Goal: Task Accomplishment & Management: Use online tool/utility

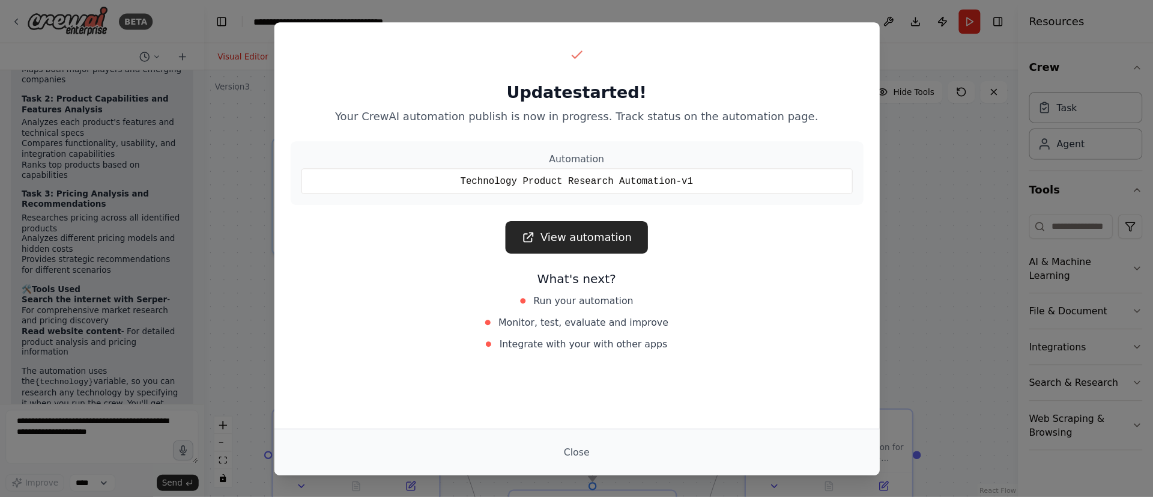
scroll to position [1088, 0]
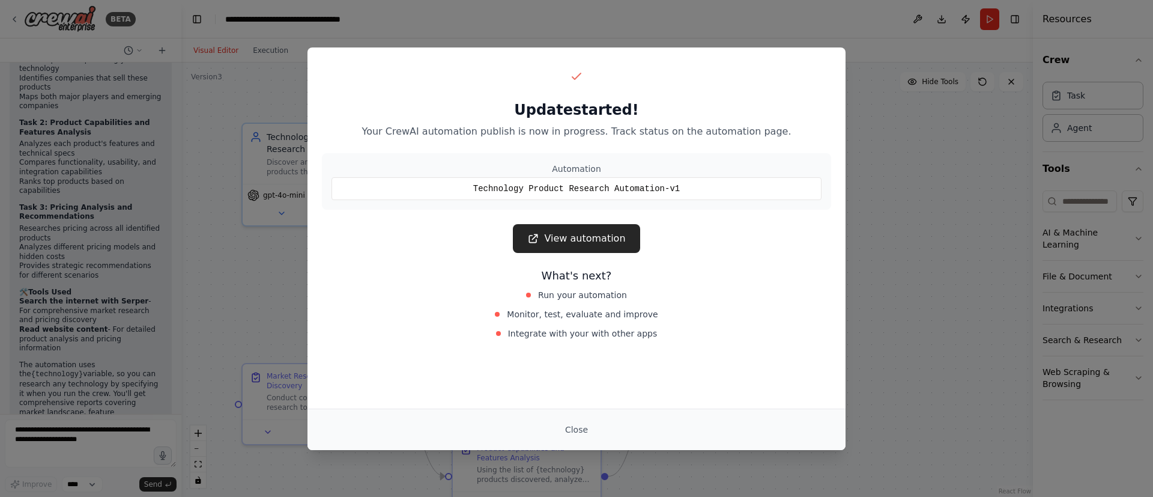
click at [871, 227] on div "Update started! Your CrewAI automation publish is now in progress. Track status…" at bounding box center [576, 248] width 1153 height 497
click at [877, 205] on div "Update started! Your CrewAI automation publish is now in progress. Track status…" at bounding box center [576, 248] width 1153 height 497
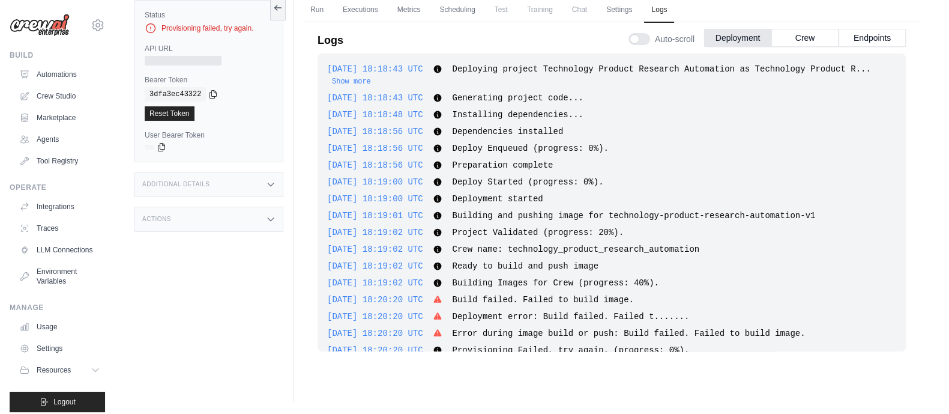
scroll to position [261, 0]
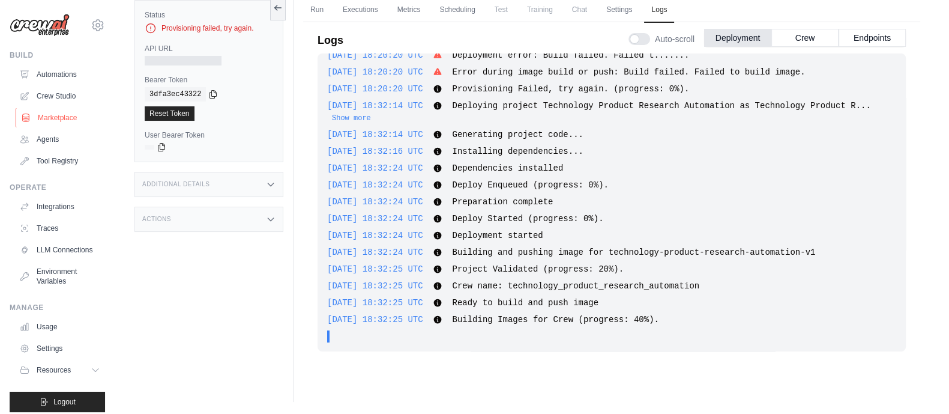
click at [46, 117] on link "Marketplace" at bounding box center [61, 117] width 91 height 19
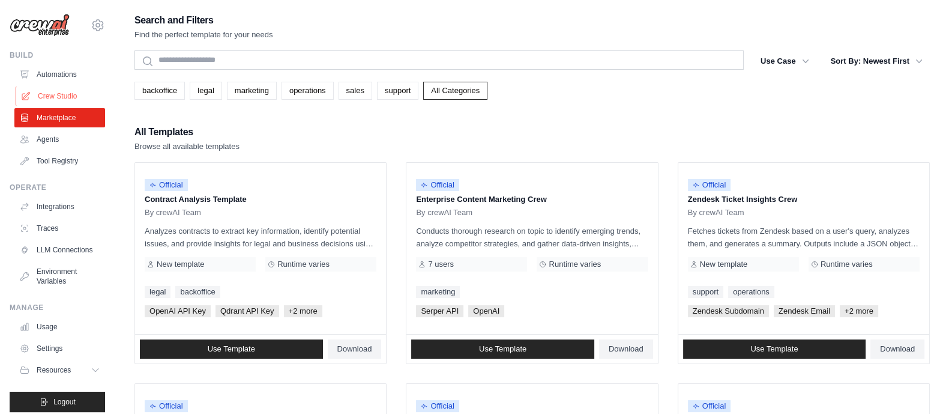
click at [50, 92] on link "Crew Studio" at bounding box center [61, 95] width 91 height 19
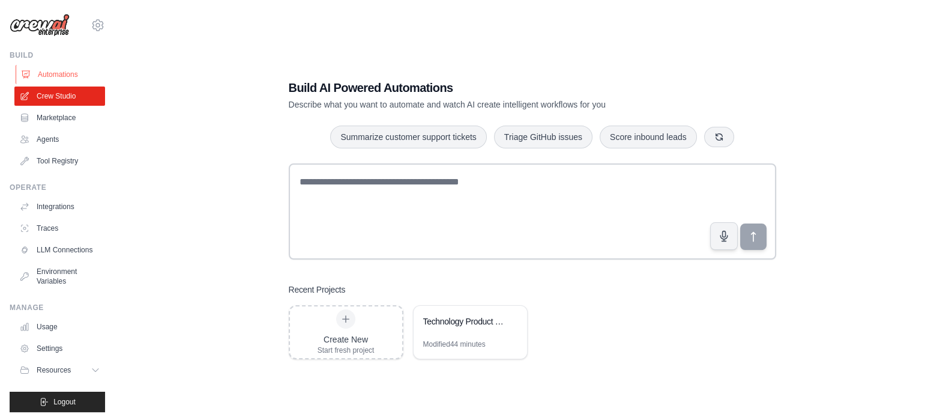
click at [59, 82] on link "Automations" at bounding box center [61, 74] width 91 height 19
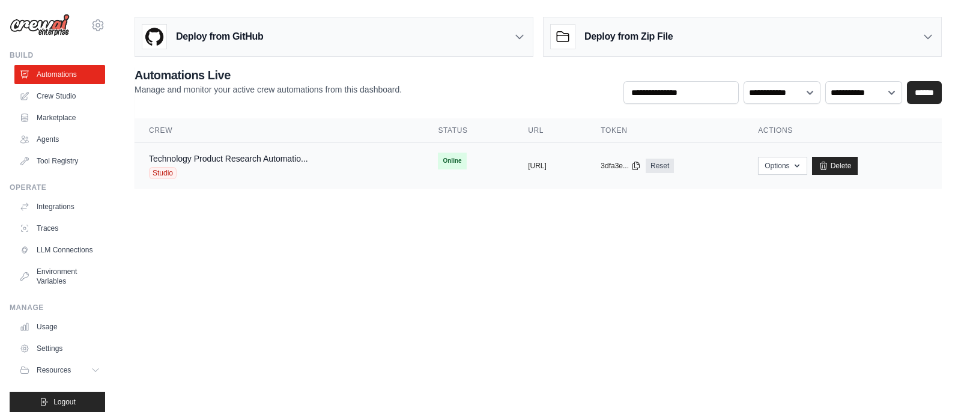
click at [513, 169] on td "copied [URL]" at bounding box center [549, 166] width 73 height 46
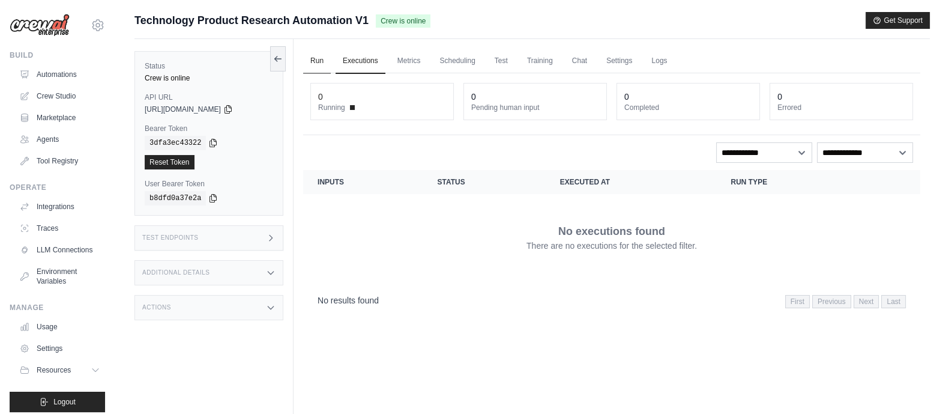
click at [318, 61] on link "Run" at bounding box center [317, 61] width 28 height 25
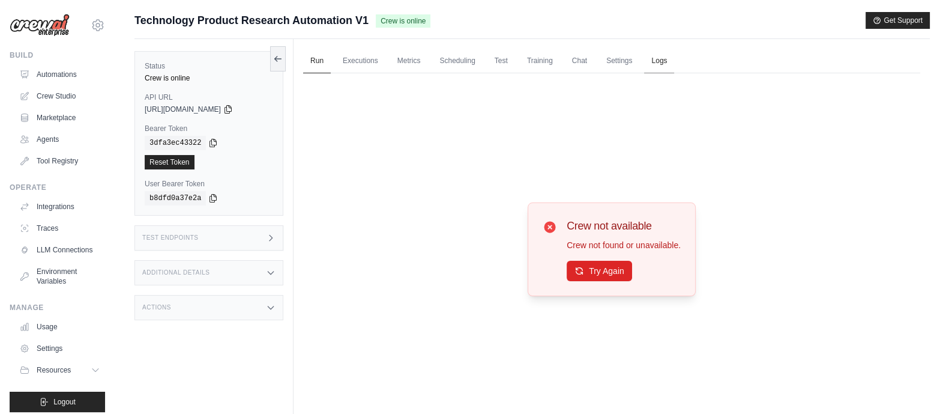
click at [649, 63] on link "Logs" at bounding box center [659, 61] width 30 height 25
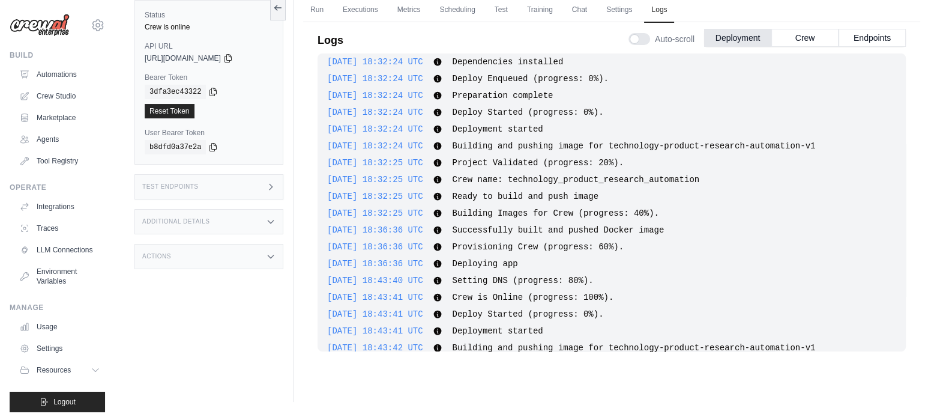
scroll to position [366, 0]
click at [315, 11] on link "Run" at bounding box center [317, 10] width 28 height 25
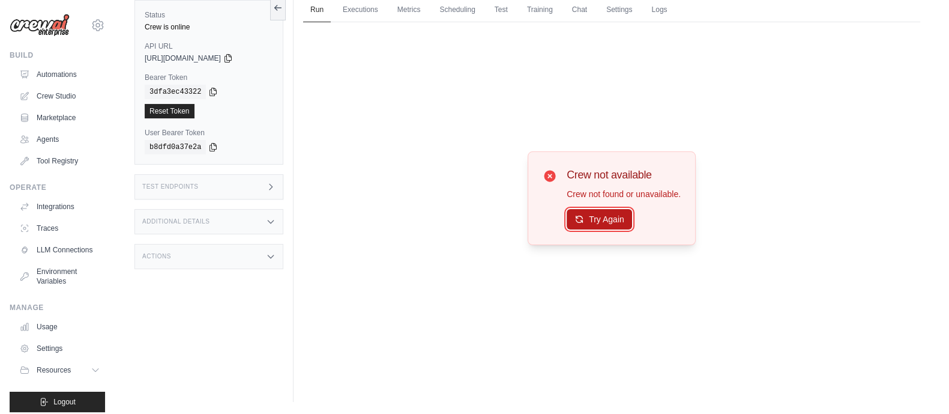
click at [597, 217] on button "Try Again" at bounding box center [599, 219] width 65 height 20
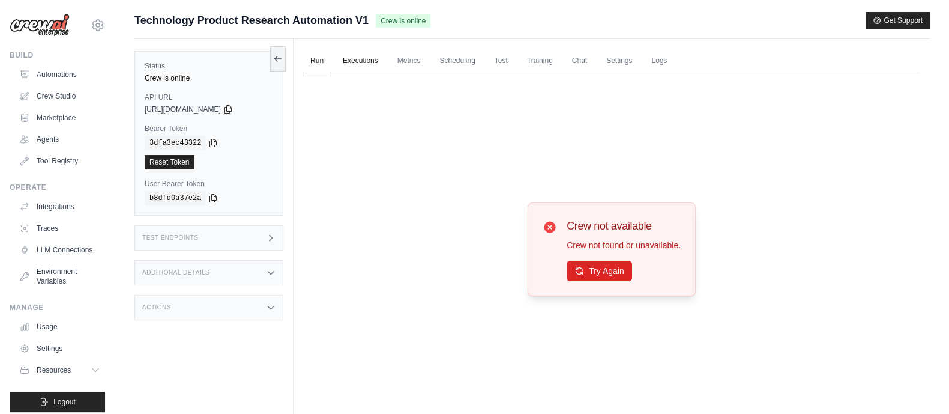
click at [354, 64] on link "Executions" at bounding box center [361, 61] width 50 height 25
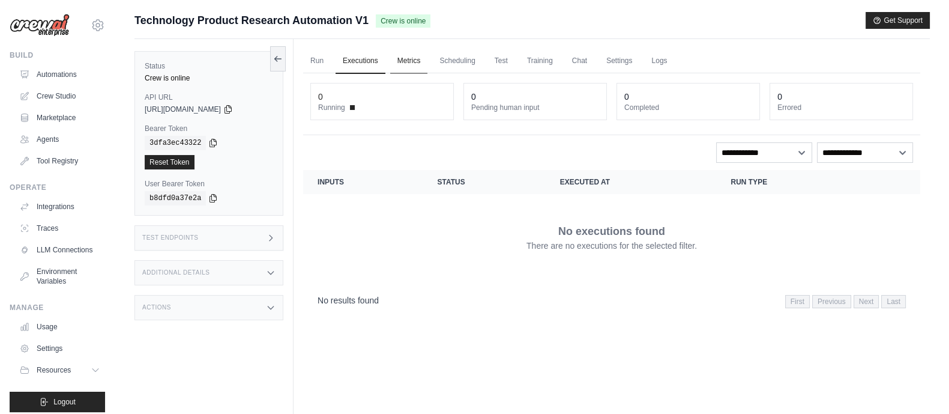
click at [403, 64] on link "Metrics" at bounding box center [409, 61] width 38 height 25
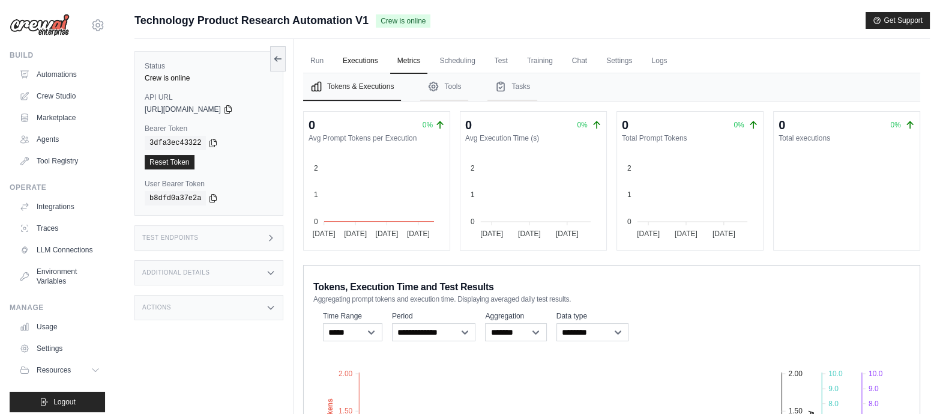
click at [369, 64] on link "Executions" at bounding box center [361, 61] width 50 height 25
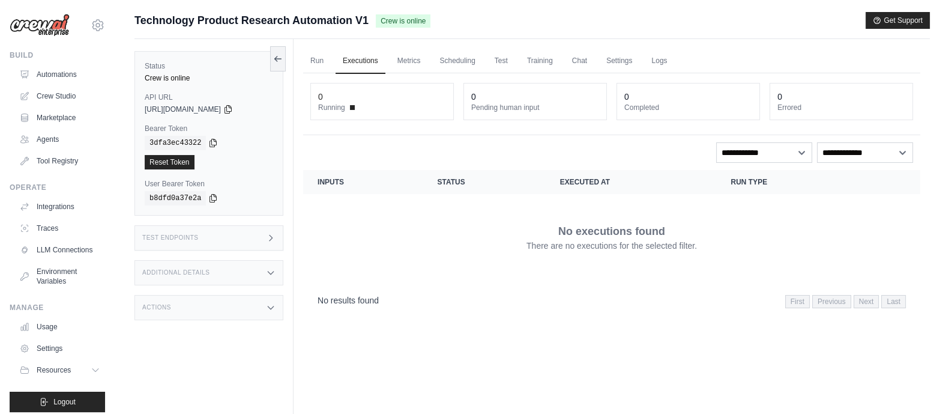
click at [347, 106] on dt "Running" at bounding box center [382, 108] width 128 height 10
click at [657, 61] on link "Logs" at bounding box center [659, 61] width 30 height 25
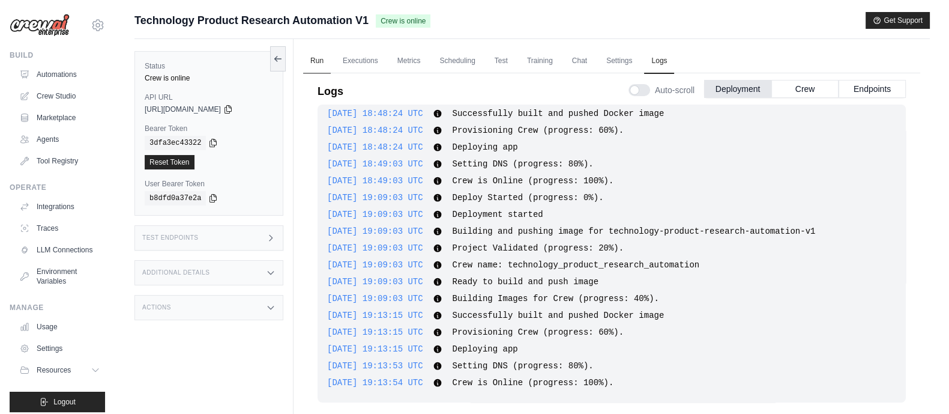
click at [318, 61] on link "Run" at bounding box center [317, 61] width 28 height 25
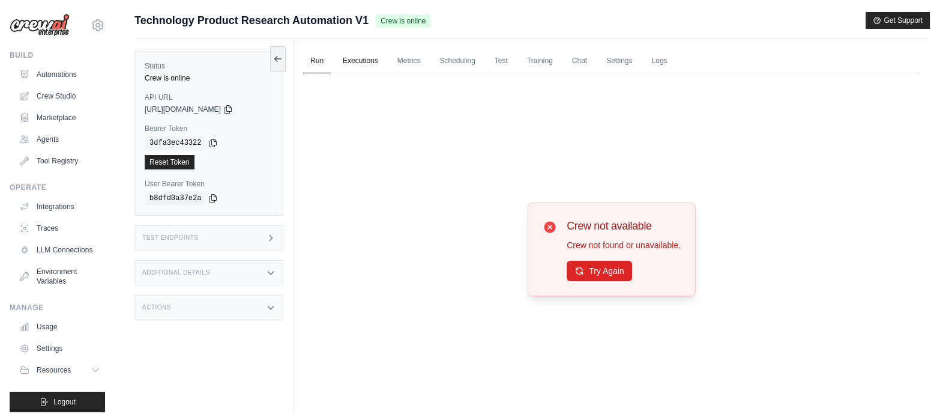
click at [361, 65] on link "Executions" at bounding box center [361, 61] width 50 height 25
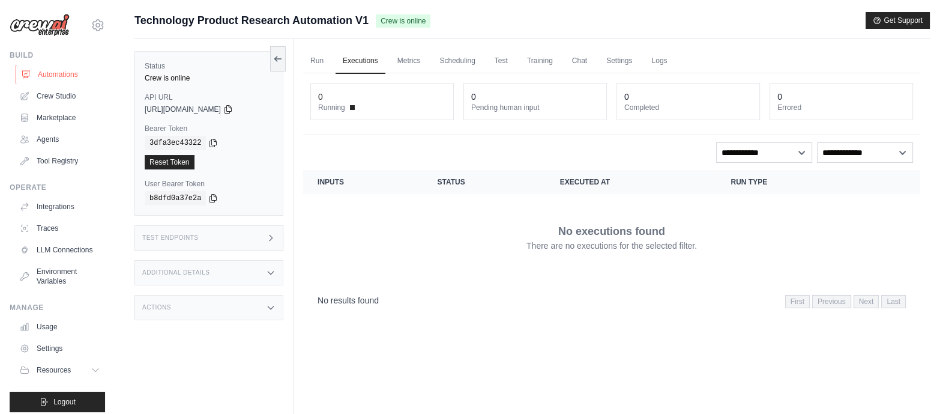
click at [55, 78] on link "Automations" at bounding box center [61, 74] width 91 height 19
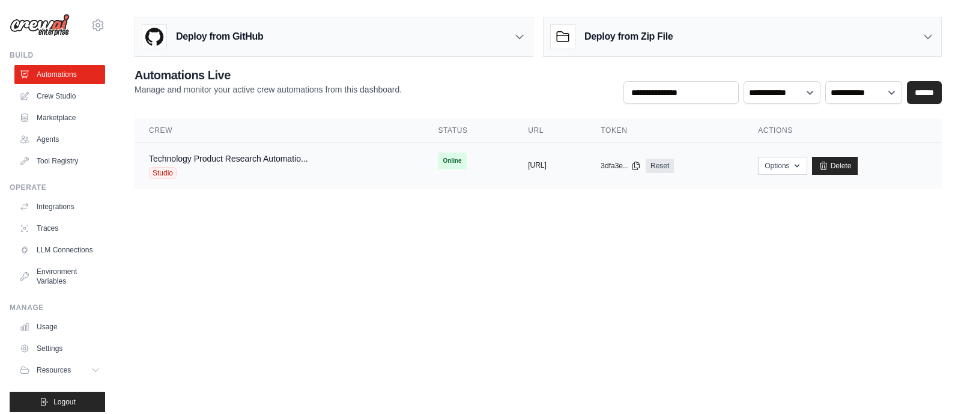
click at [537, 163] on button "https://technology-product-research" at bounding box center [537, 165] width 19 height 10
click at [349, 169] on div "Technology Product Research Automatio... Studio" at bounding box center [279, 166] width 260 height 26
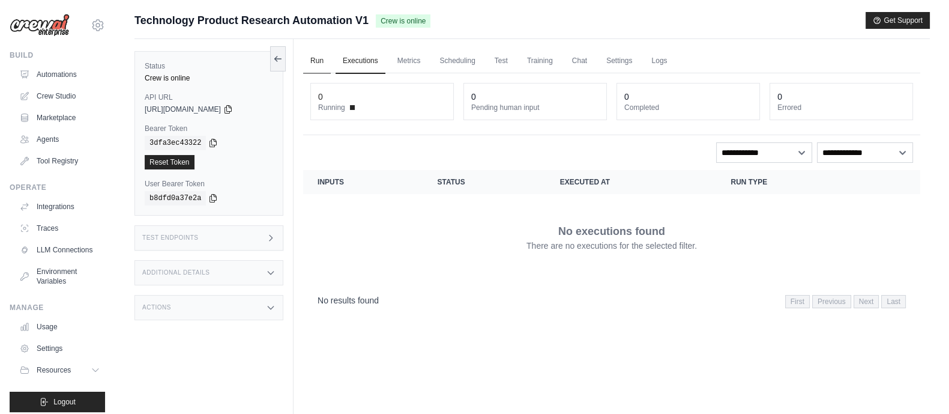
click at [316, 58] on link "Run" at bounding box center [317, 61] width 28 height 25
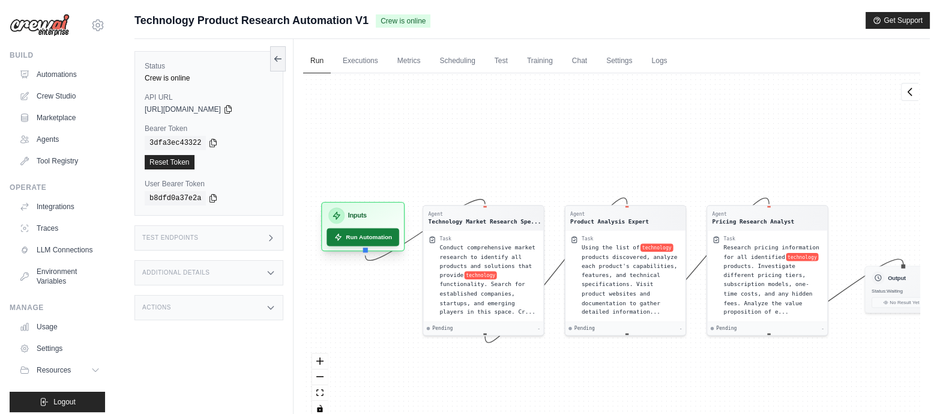
click at [370, 240] on button "Run Automation" at bounding box center [363, 237] width 73 height 18
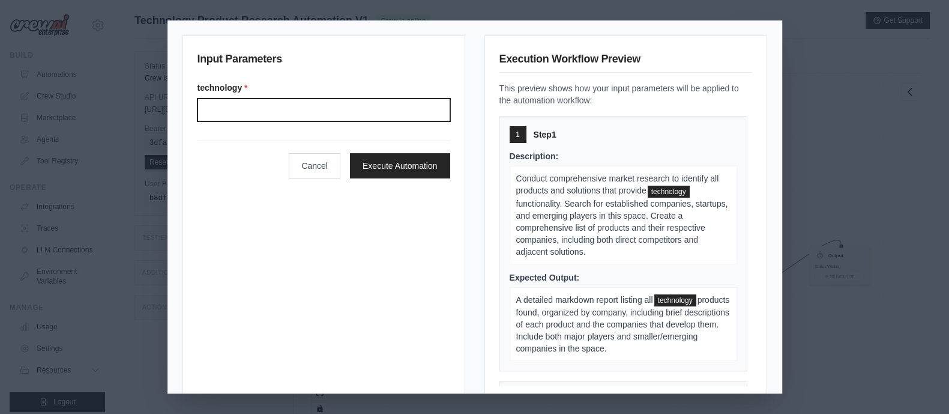
click at [327, 110] on input "Technology" at bounding box center [324, 109] width 253 height 23
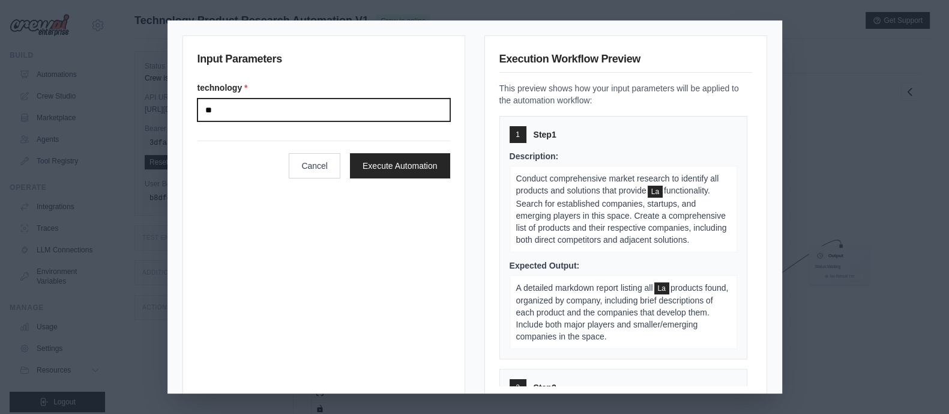
type input "*"
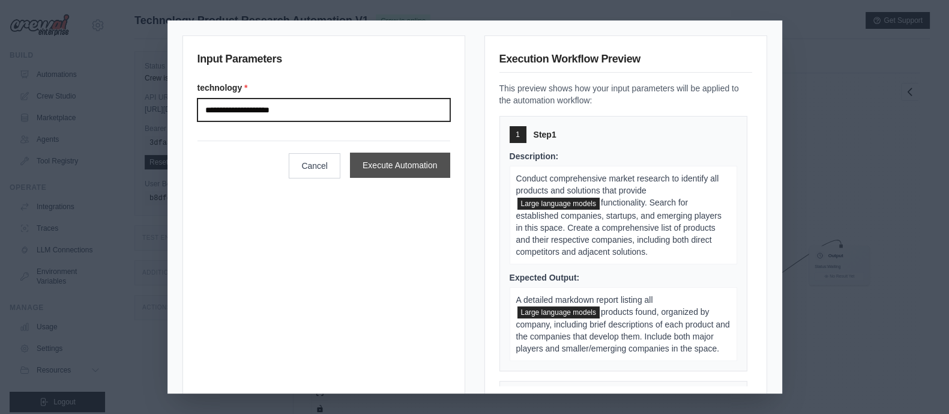
type input "**********"
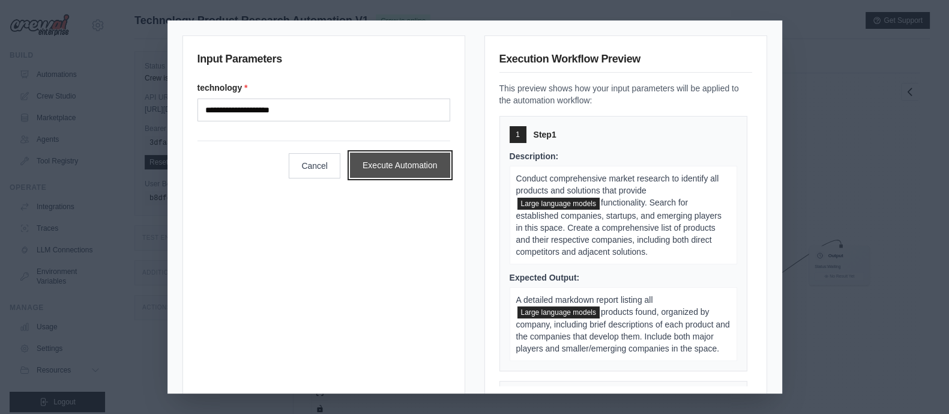
click at [404, 169] on button "Execute Automation" at bounding box center [400, 165] width 100 height 25
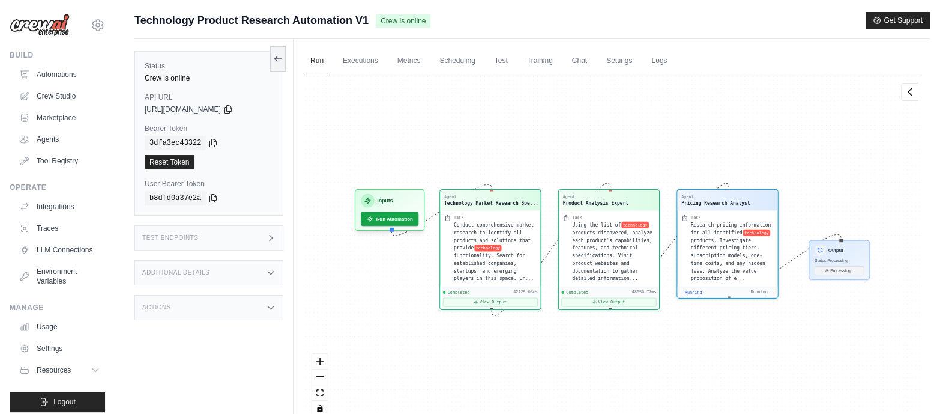
scroll to position [8650, 0]
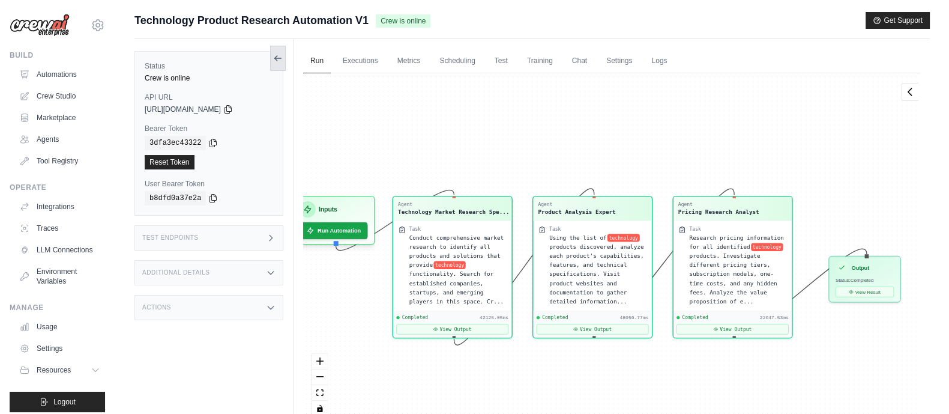
click at [278, 63] on button at bounding box center [278, 58] width 16 height 25
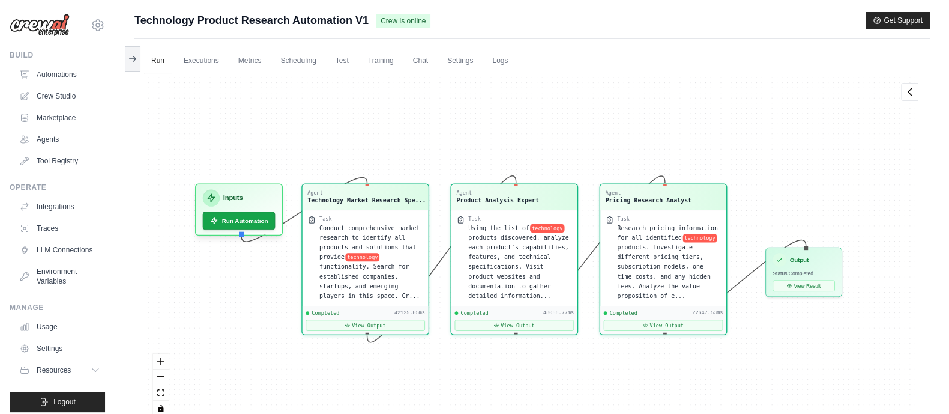
drag, startPoint x: 334, startPoint y: 139, endPoint x: 405, endPoint y: 118, distance: 73.9
click at [405, 118] on div "Agent Technology Market Research Spe... Task Conduct comprehensive market resea…" at bounding box center [532, 249] width 776 height 352
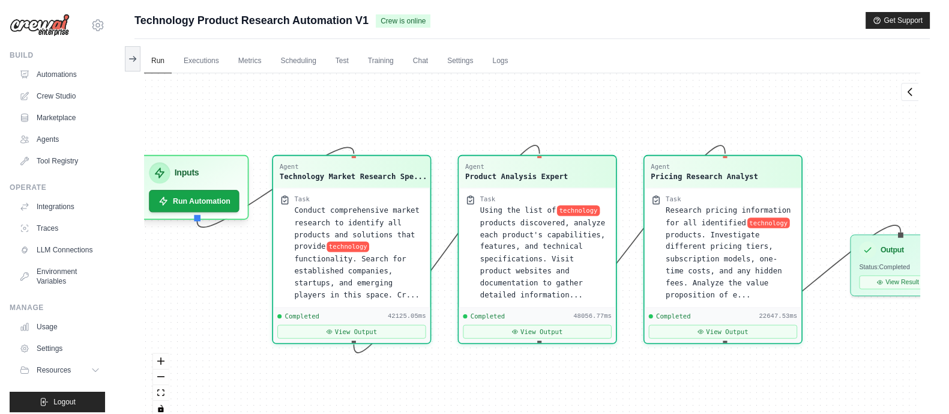
drag, startPoint x: 405, startPoint y: 118, endPoint x: 409, endPoint y: 80, distance: 38.0
click at [409, 80] on div "Agent Technology Market Research Spe... Task Conduct comprehensive market resea…" at bounding box center [532, 249] width 776 height 352
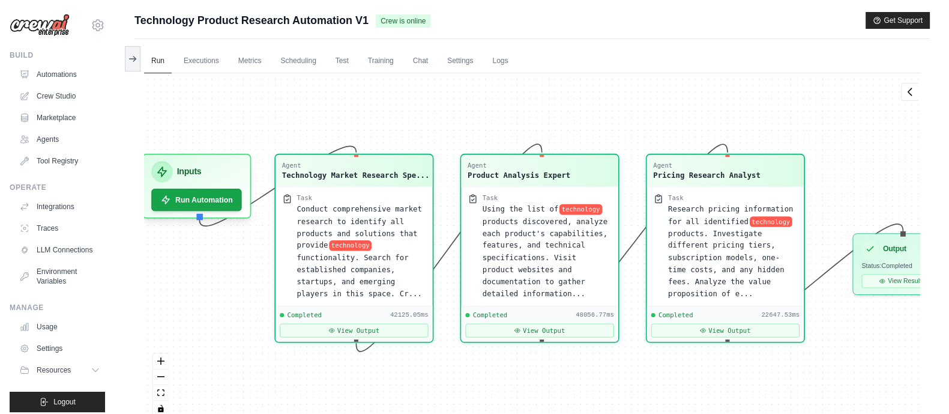
click at [409, 79] on div "Agent Technology Market Research Spe... Task Conduct comprehensive market resea…" at bounding box center [532, 249] width 776 height 352
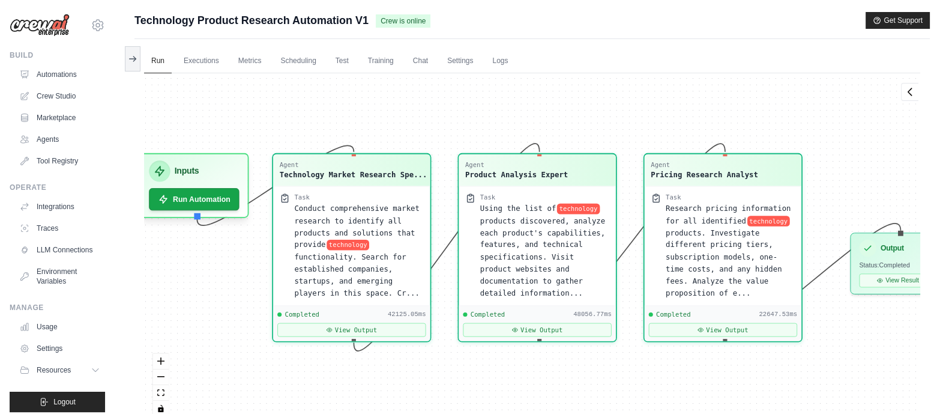
drag, startPoint x: 435, startPoint y: 97, endPoint x: 427, endPoint y: 96, distance: 8.5
click at [427, 96] on div "Agent Technology Market Research Spe... Task Conduct comprehensive market resea…" at bounding box center [532, 249] width 776 height 352
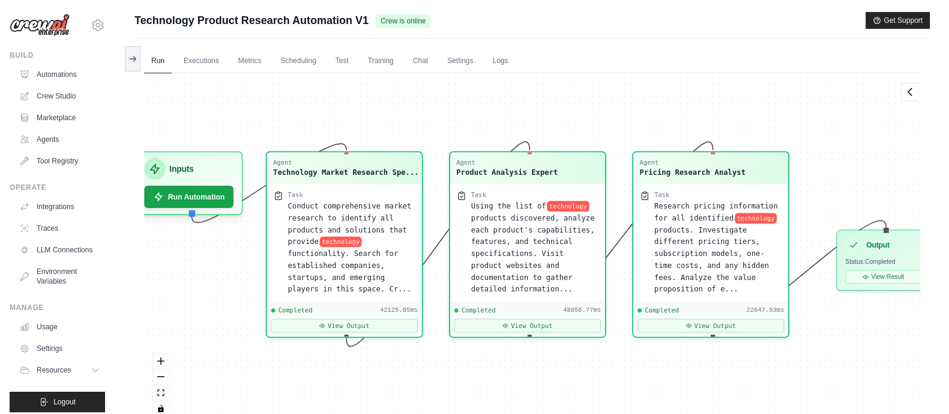
click at [817, 127] on div "Agent Technology Market Research Spe... Task Conduct comprehensive market resea…" at bounding box center [532, 249] width 776 height 352
click at [129, 55] on icon at bounding box center [133, 58] width 10 height 10
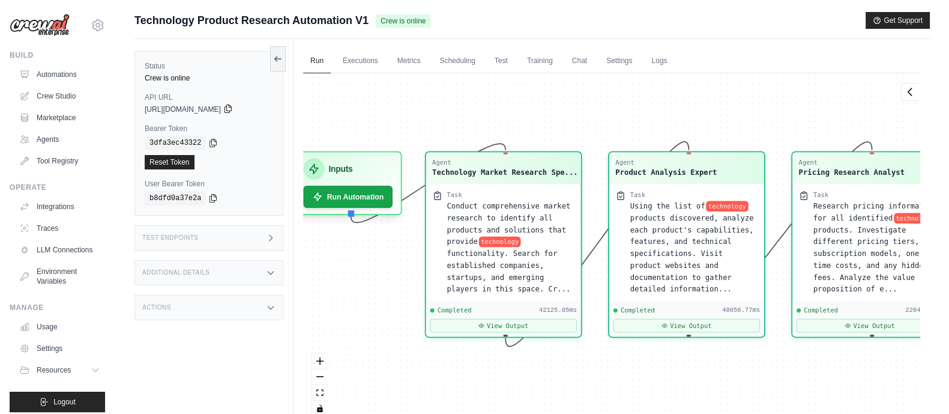
click at [233, 109] on icon at bounding box center [228, 109] width 10 height 10
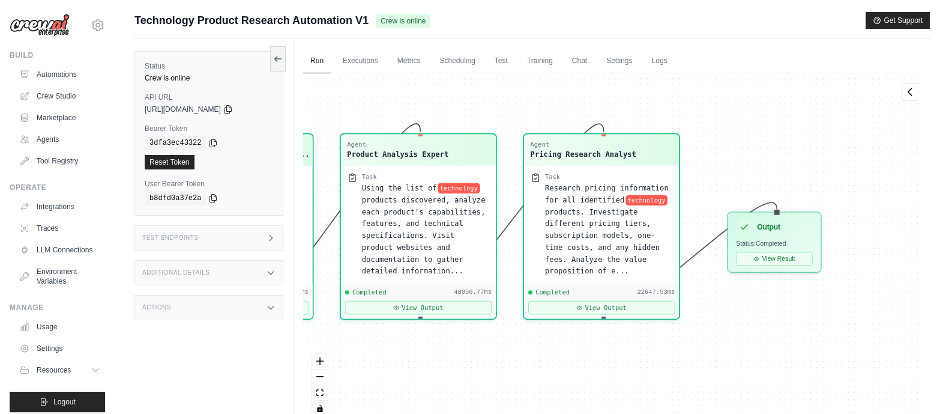
drag, startPoint x: 779, startPoint y: 346, endPoint x: 503, endPoint y: 325, distance: 277.0
click at [503, 325] on div "Agent Technology Market Research Spe... Task Conduct comprehensive market resea…" at bounding box center [611, 249] width 617 height 352
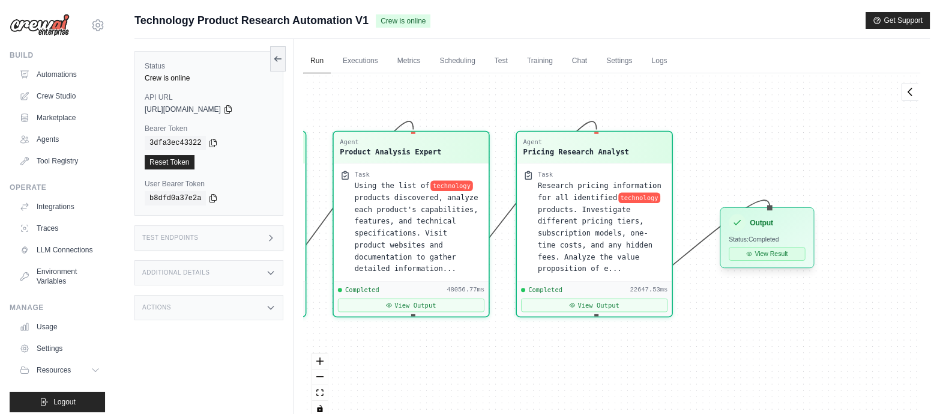
click at [756, 253] on button "View Result" at bounding box center [767, 254] width 76 height 14
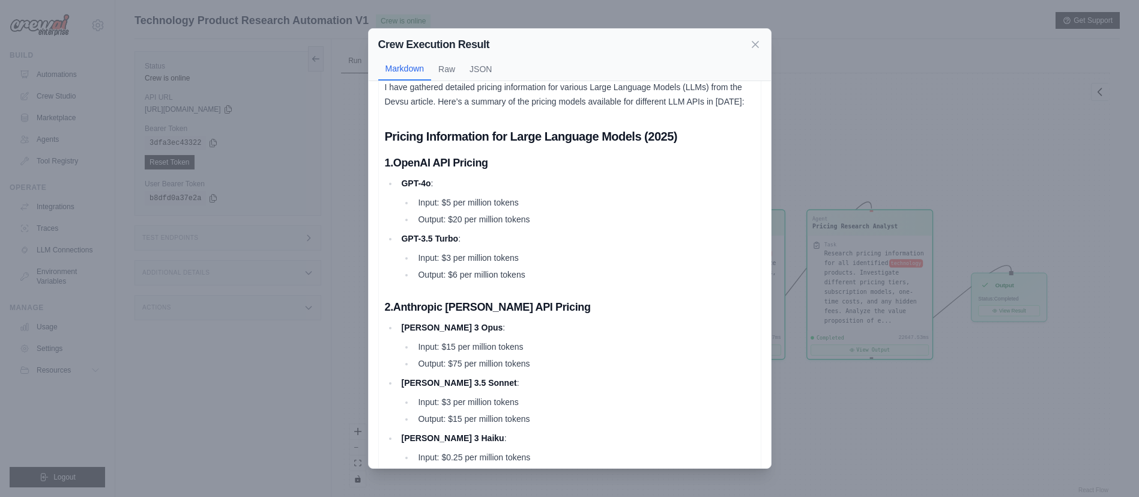
scroll to position [18, 0]
click at [452, 74] on button "Raw" at bounding box center [446, 68] width 31 height 23
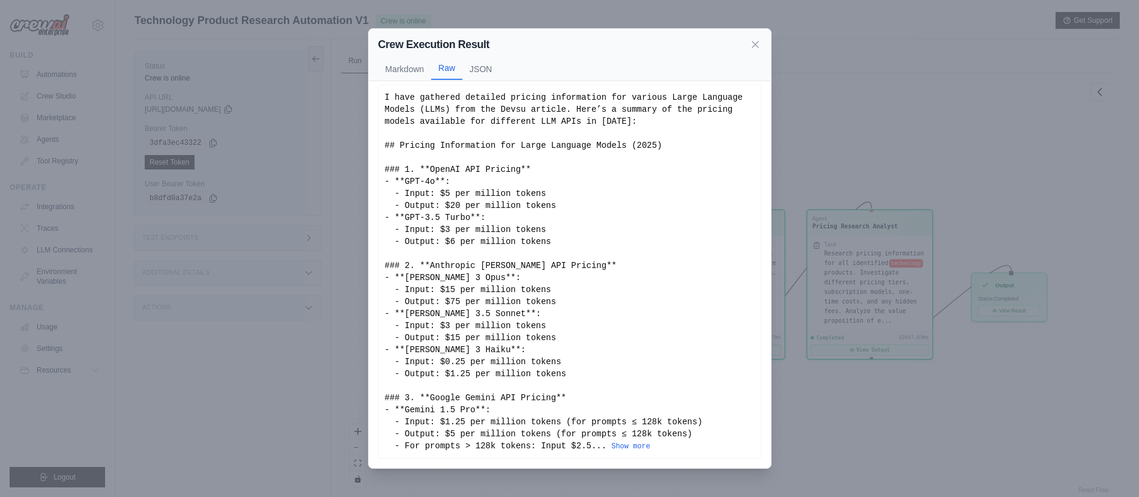
scroll to position [6, 0]
click at [480, 69] on button "JSON" at bounding box center [480, 68] width 37 height 23
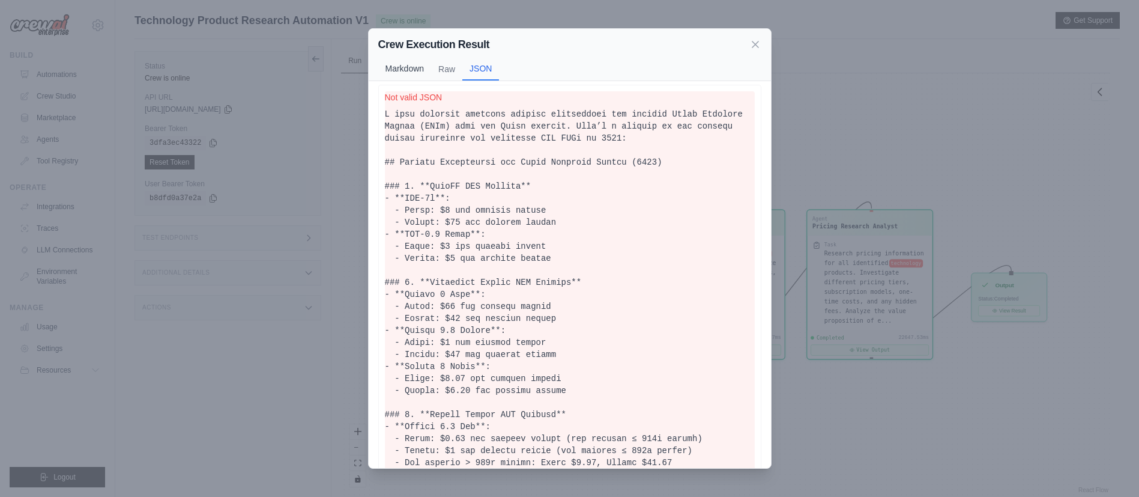
click at [409, 63] on button "Markdown" at bounding box center [404, 68] width 53 height 23
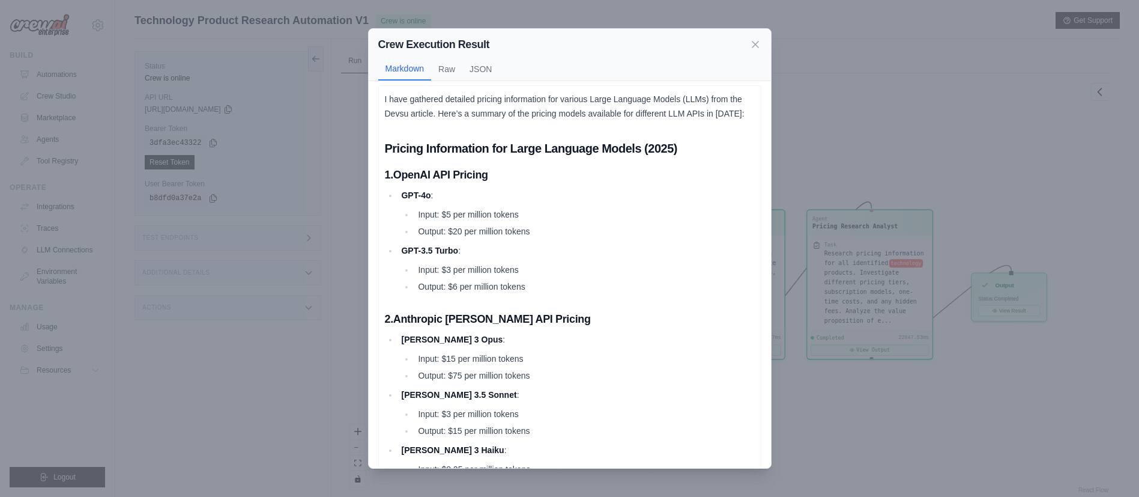
scroll to position [10, 0]
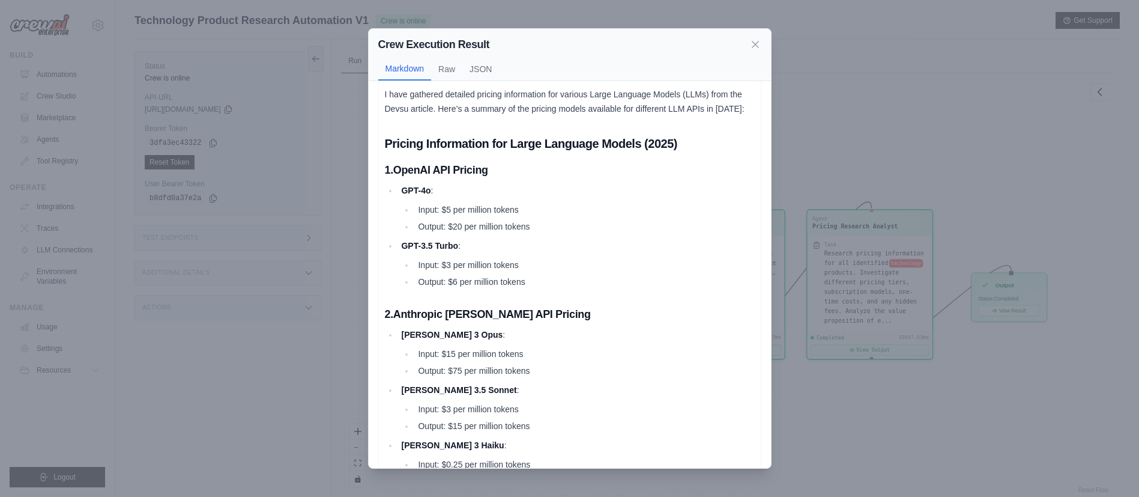
click at [949, 199] on div "Crew Execution Result Markdown Raw JSON I have gathered detailed pricing inform…" at bounding box center [569, 248] width 1139 height 497
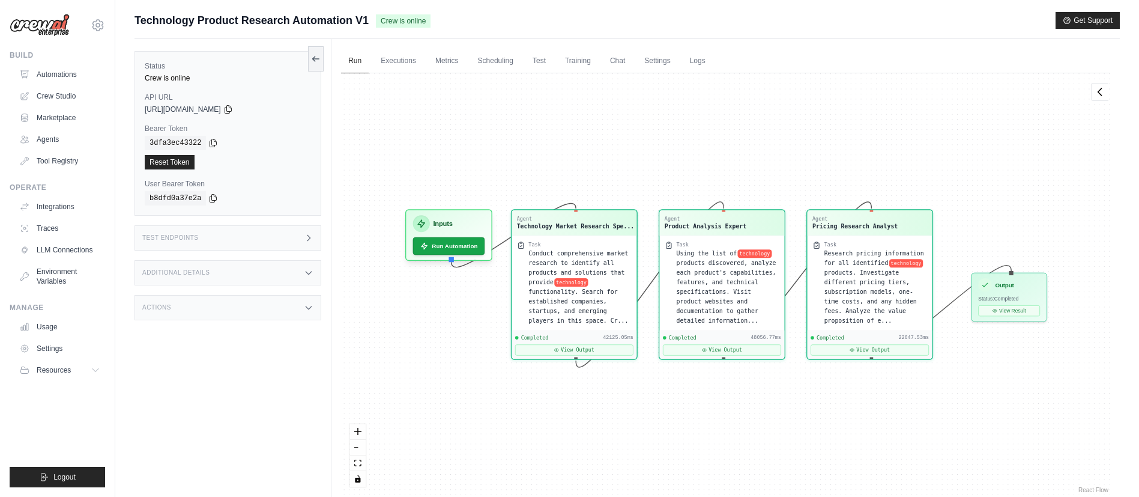
click at [241, 307] on div "Actions" at bounding box center [228, 307] width 187 height 25
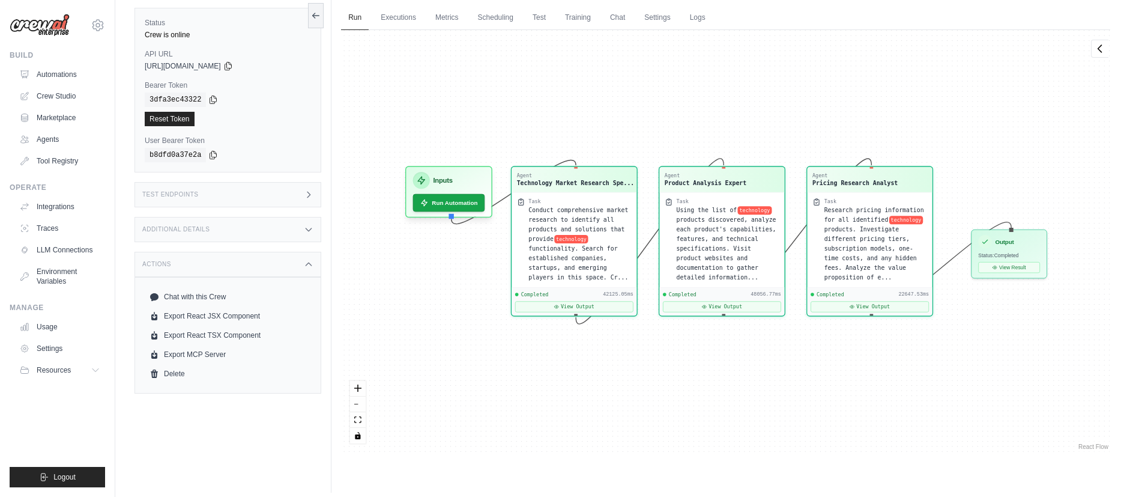
scroll to position [45, 0]
click at [299, 225] on div "Additional Details" at bounding box center [228, 227] width 187 height 25
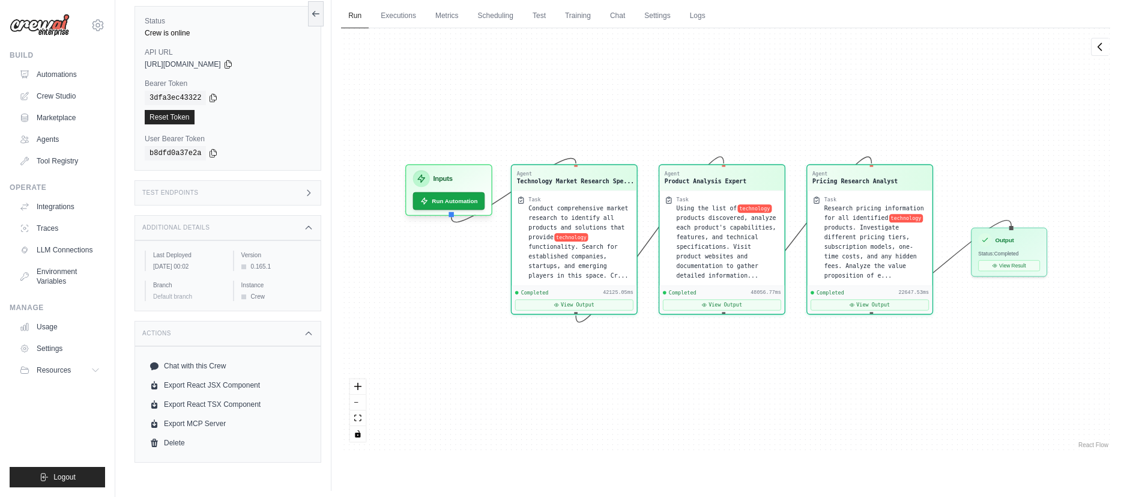
click at [306, 196] on icon at bounding box center [309, 193] width 10 height 10
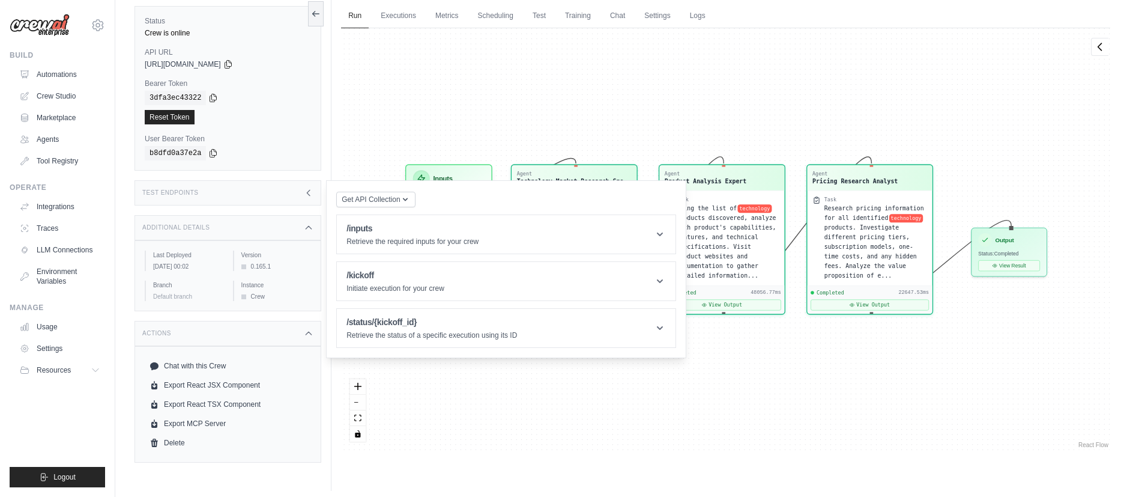
click at [306, 193] on icon at bounding box center [309, 193] width 10 height 10
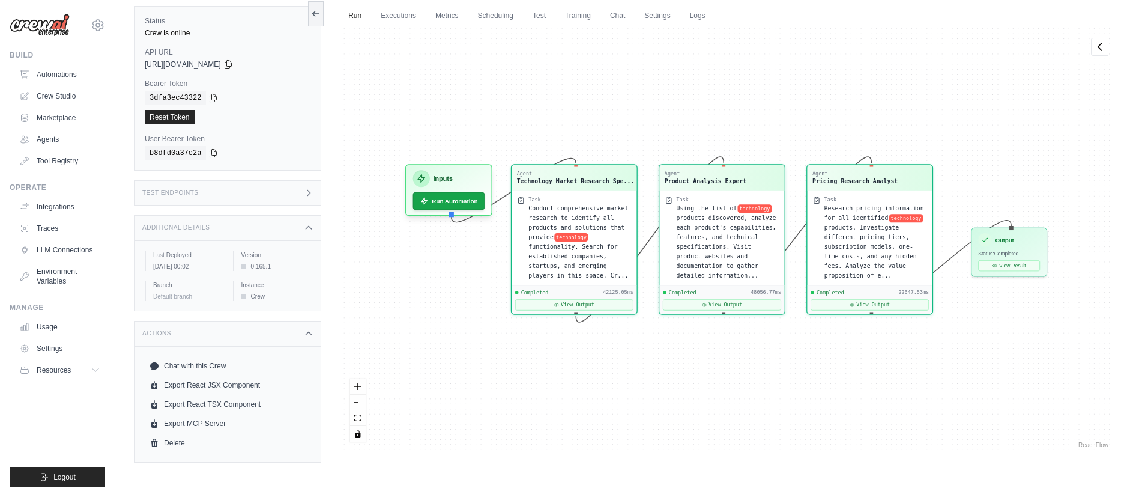
click at [306, 193] on icon at bounding box center [309, 193] width 10 height 10
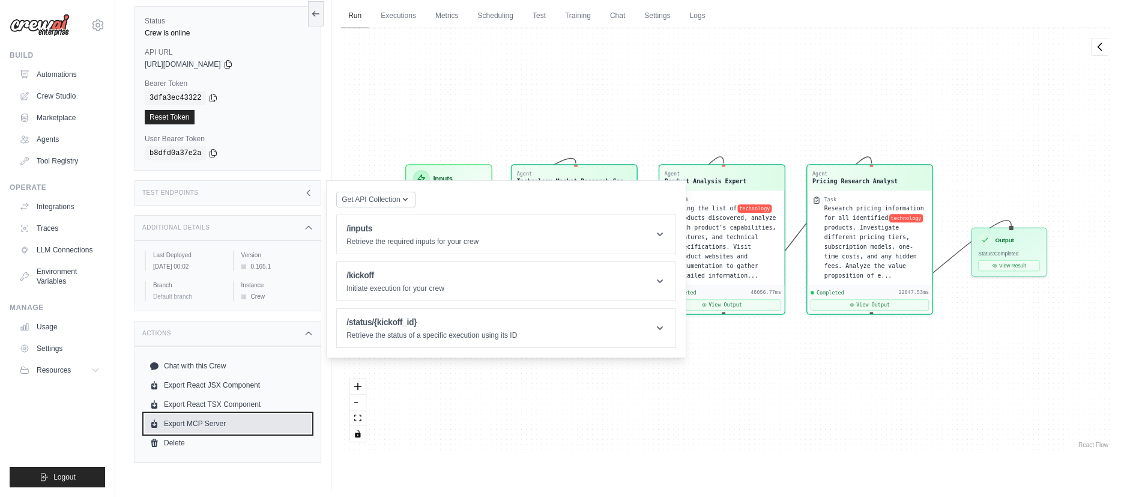
click at [232, 413] on link "Export MCP Server" at bounding box center [228, 423] width 166 height 19
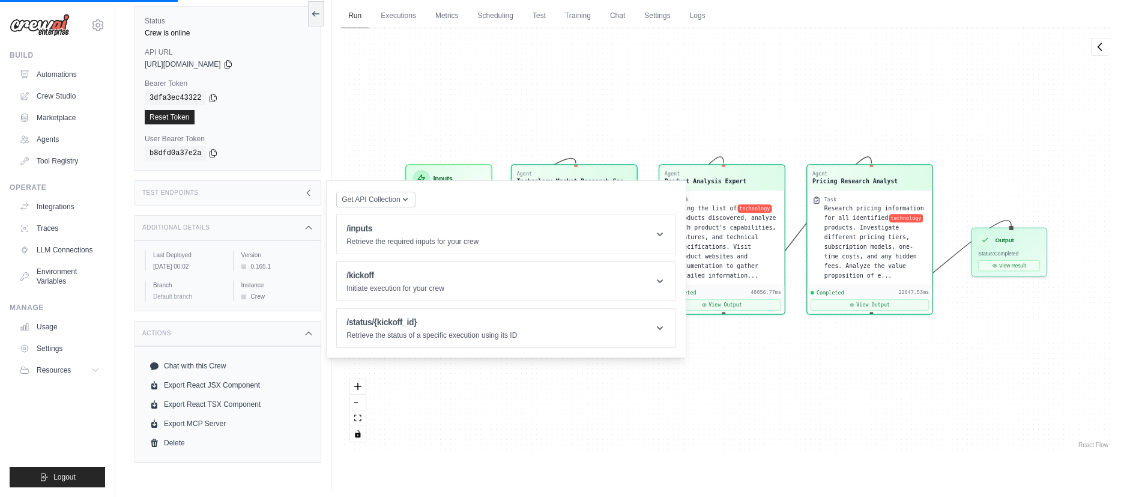
click at [949, 51] on div "Agent Technology Market Research Spe... Task Conduct comprehensive market resea…" at bounding box center [725, 239] width 769 height 422
click at [303, 336] on div "Actions" at bounding box center [228, 333] width 187 height 25
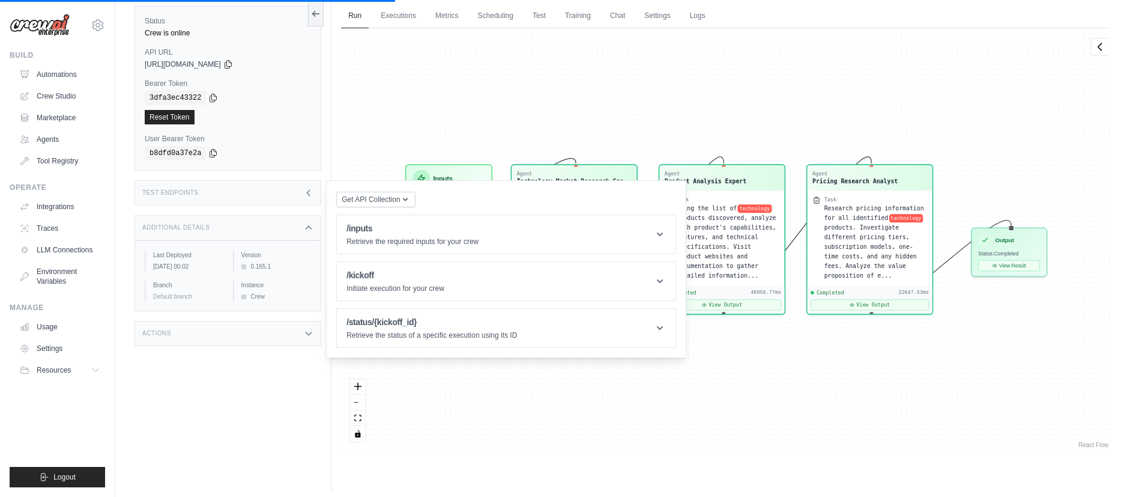
click at [227, 338] on div "Actions" at bounding box center [228, 333] width 187 height 25
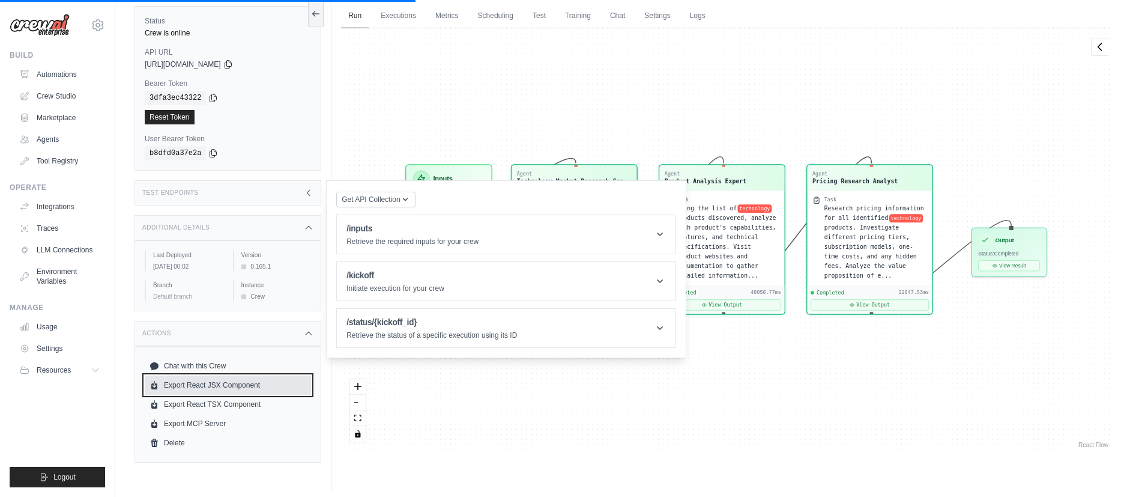
click at [184, 386] on link "Export React JSX Component" at bounding box center [228, 384] width 166 height 19
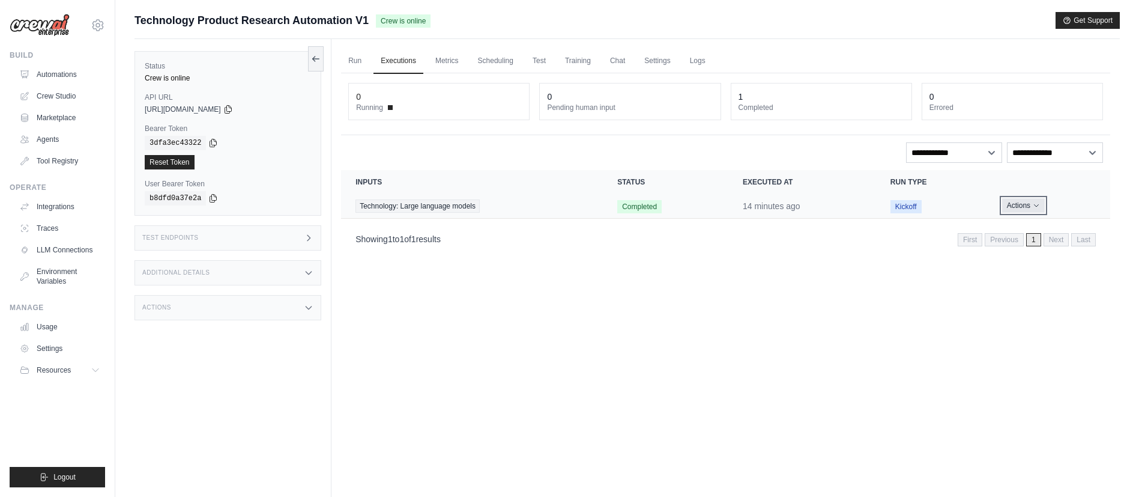
click at [1029, 207] on button "Actions" at bounding box center [1023, 205] width 43 height 14
click at [356, 58] on link "Run" at bounding box center [355, 61] width 28 height 25
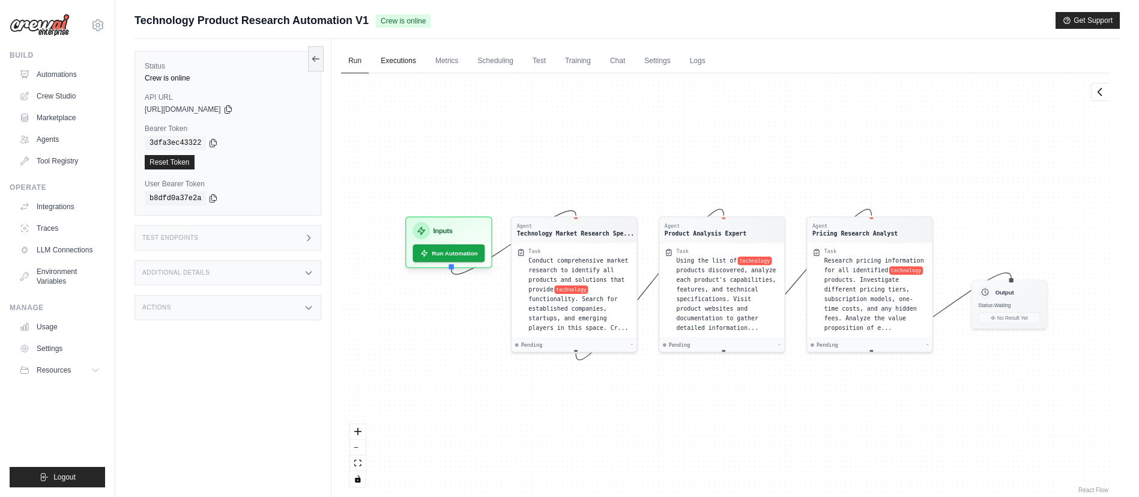
click at [398, 59] on link "Executions" at bounding box center [399, 61] width 50 height 25
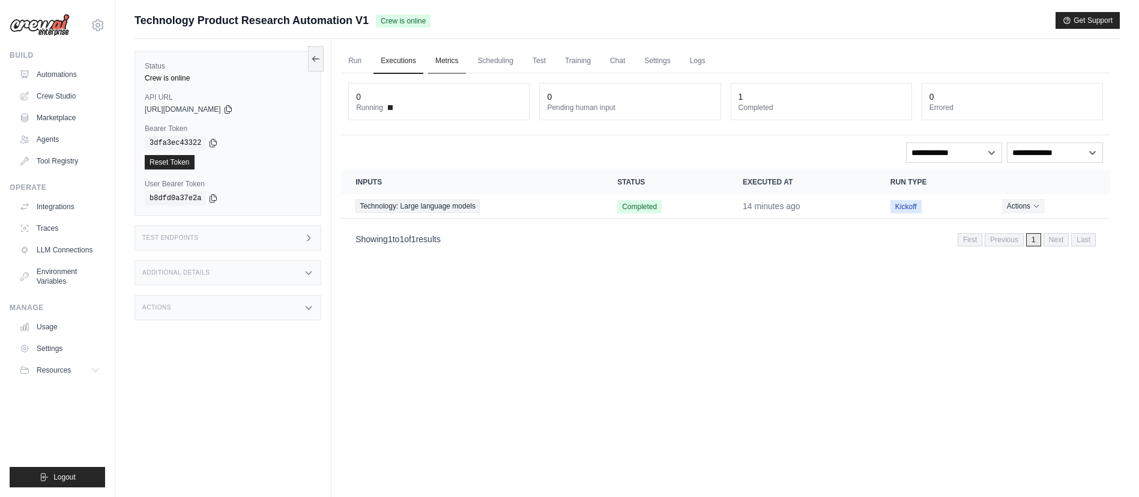
click at [435, 62] on link "Metrics" at bounding box center [447, 61] width 38 height 25
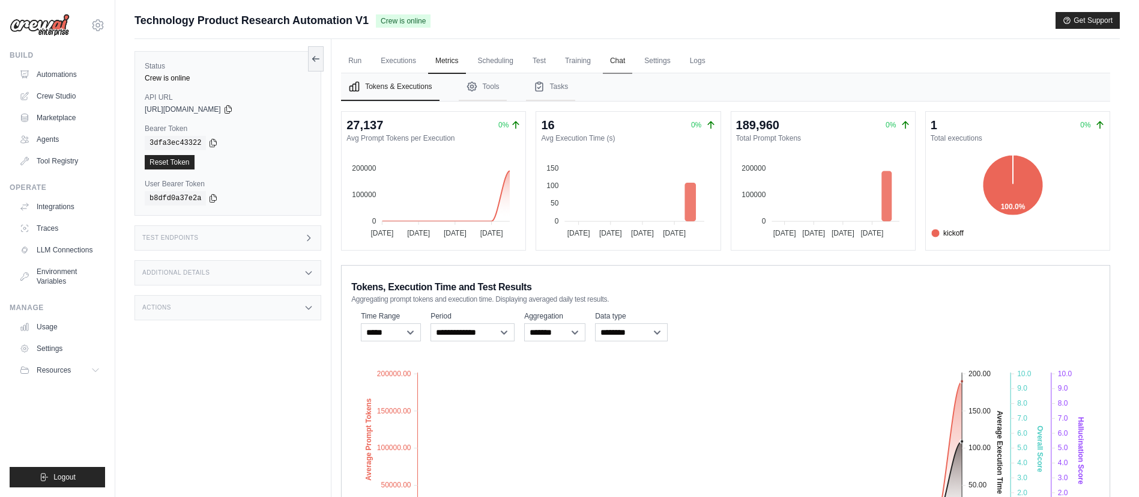
click at [626, 62] on link "Chat" at bounding box center [617, 61] width 29 height 25
click at [354, 60] on link "Run" at bounding box center [355, 61] width 28 height 25
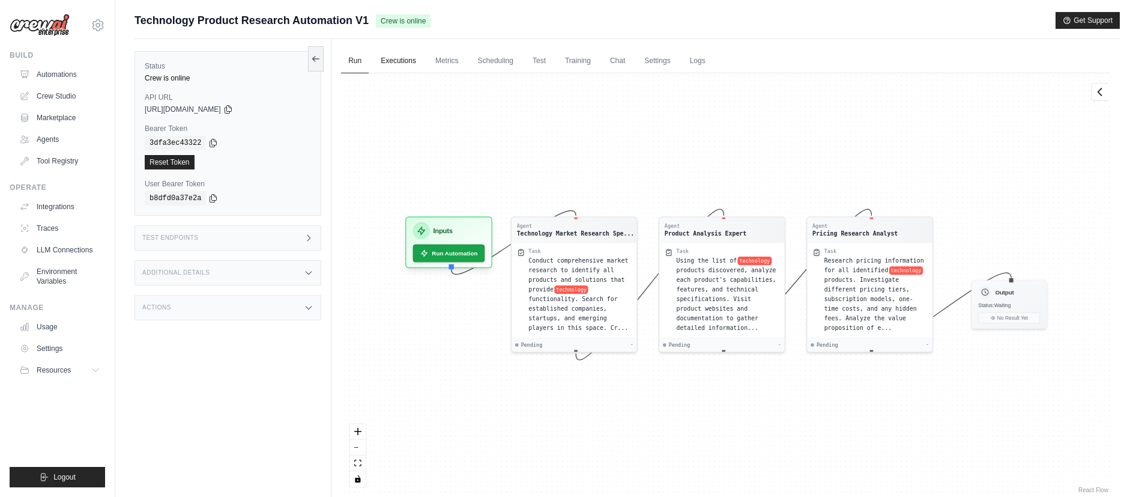
click at [405, 70] on link "Executions" at bounding box center [399, 61] width 50 height 25
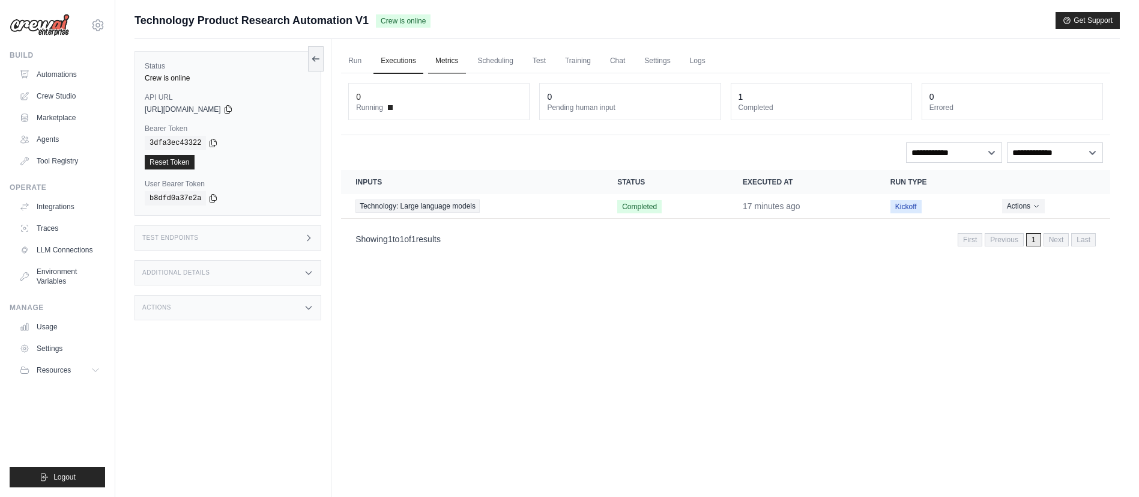
click at [453, 61] on link "Metrics" at bounding box center [447, 61] width 38 height 25
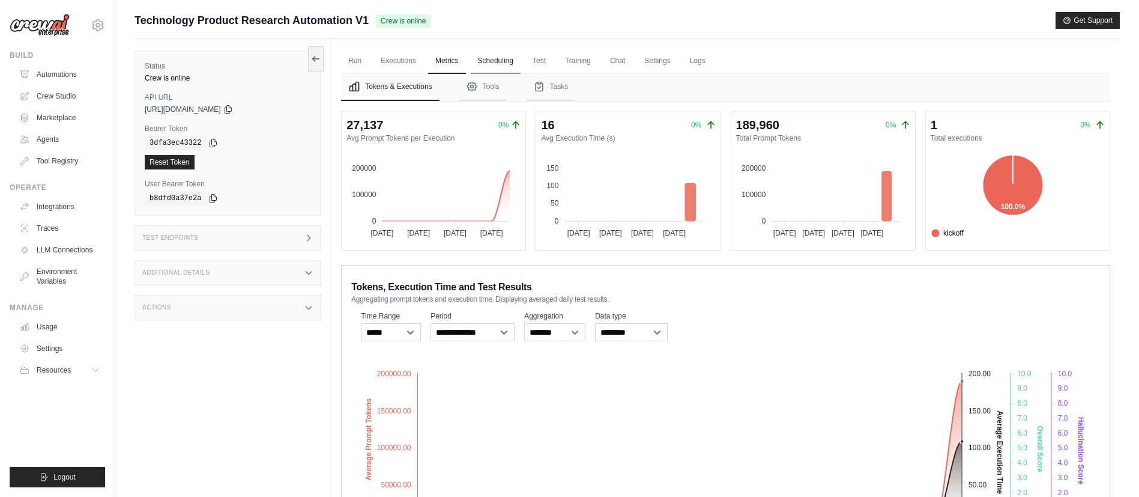
click at [497, 58] on link "Scheduling" at bounding box center [496, 61] width 50 height 25
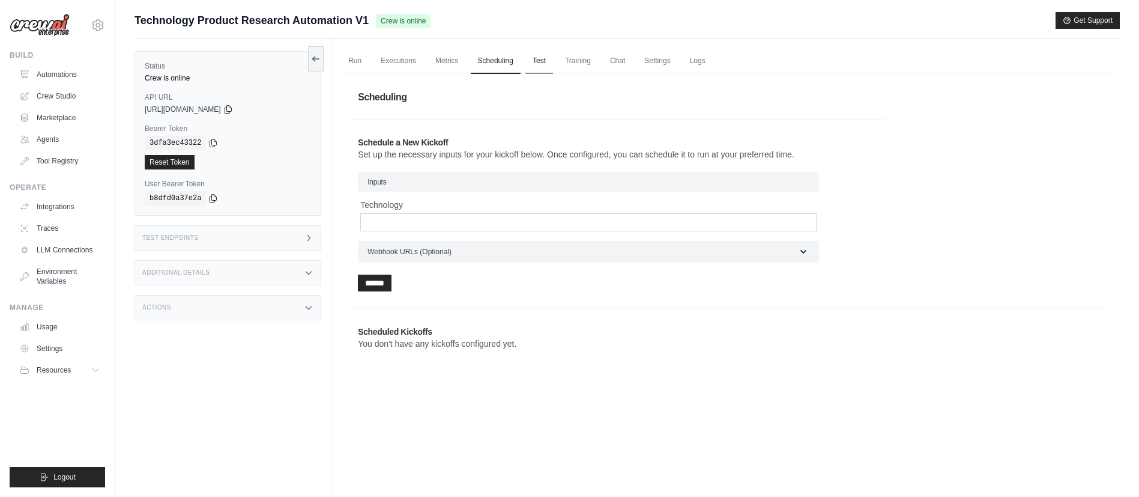
click at [538, 57] on link "Test" at bounding box center [539, 61] width 28 height 25
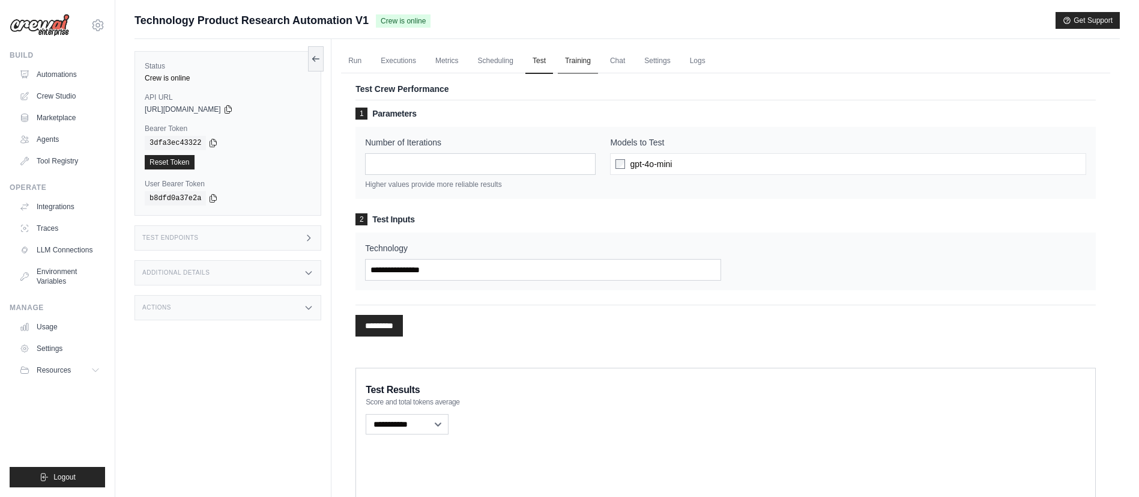
click at [578, 61] on link "Training" at bounding box center [578, 61] width 40 height 25
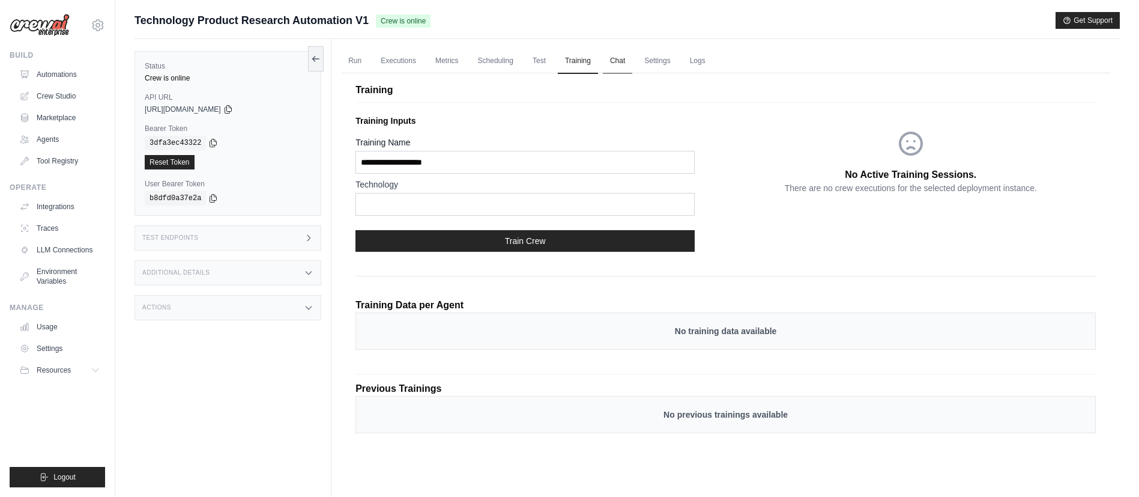
click at [603, 56] on link "Chat" at bounding box center [617, 61] width 29 height 25
click at [613, 61] on link "Chat" at bounding box center [617, 61] width 29 height 25
click at [401, 61] on link "Executions" at bounding box center [399, 61] width 50 height 25
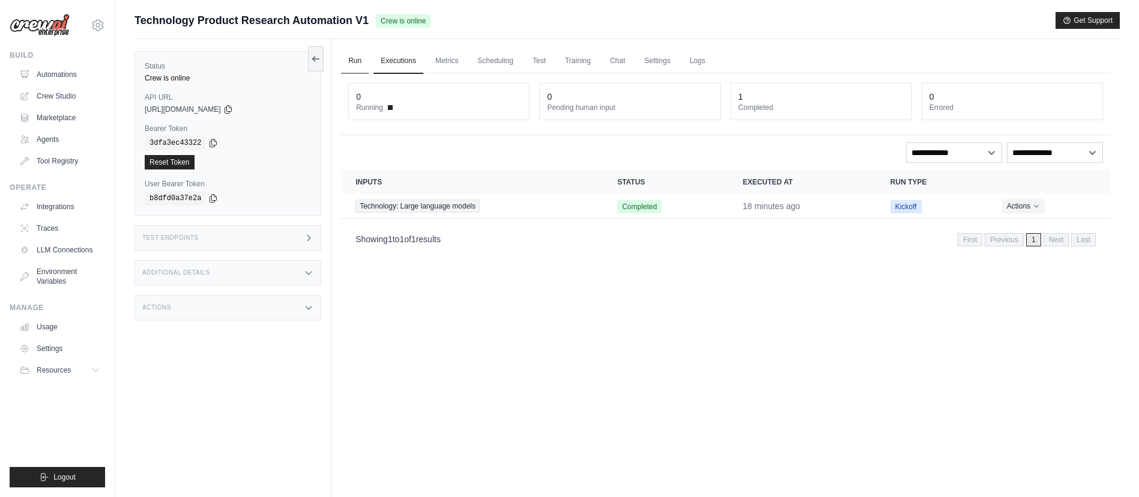
click at [350, 60] on link "Run" at bounding box center [355, 61] width 28 height 25
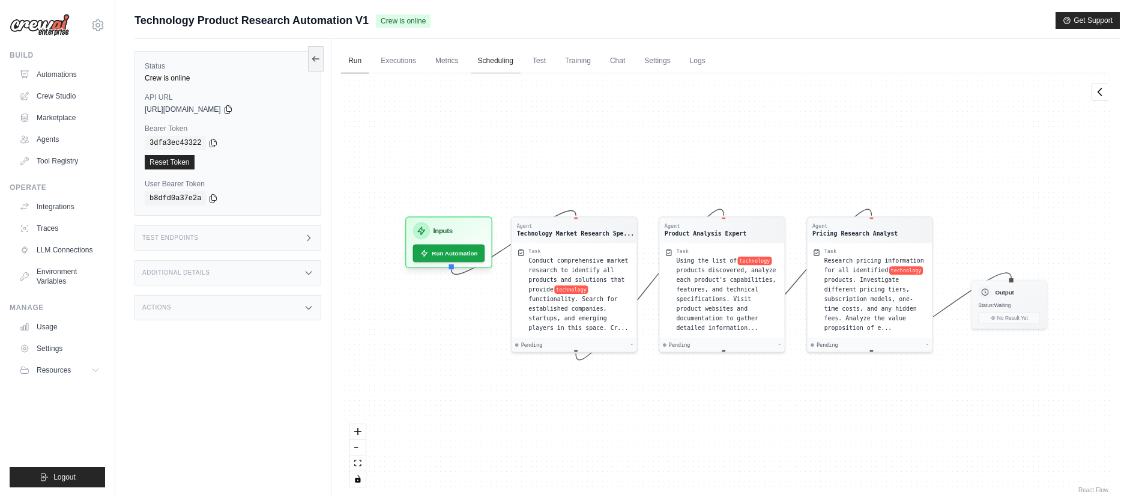
click at [488, 60] on link "Scheduling" at bounding box center [496, 61] width 50 height 25
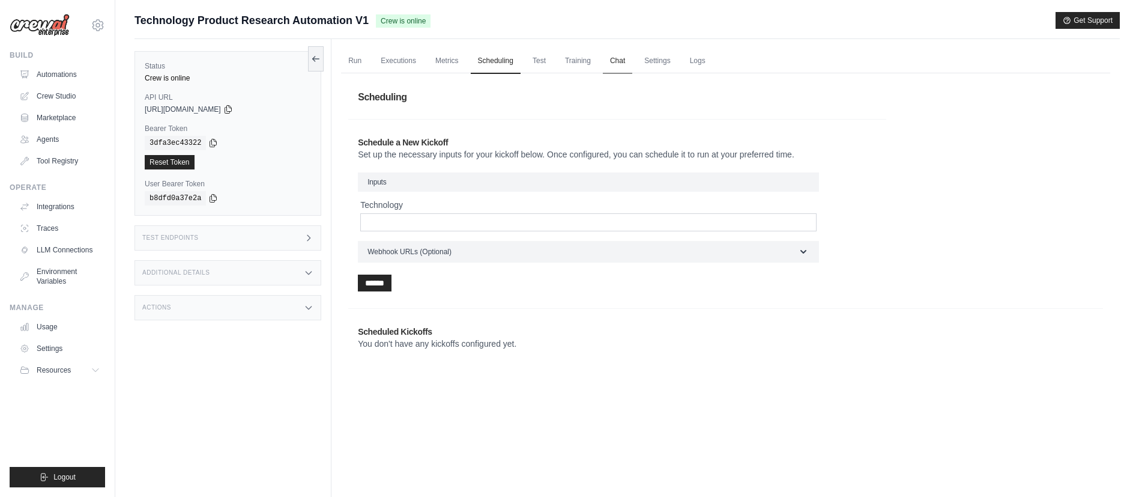
click at [622, 56] on link "Chat" at bounding box center [617, 61] width 29 height 25
click at [360, 61] on link "Run" at bounding box center [355, 61] width 28 height 25
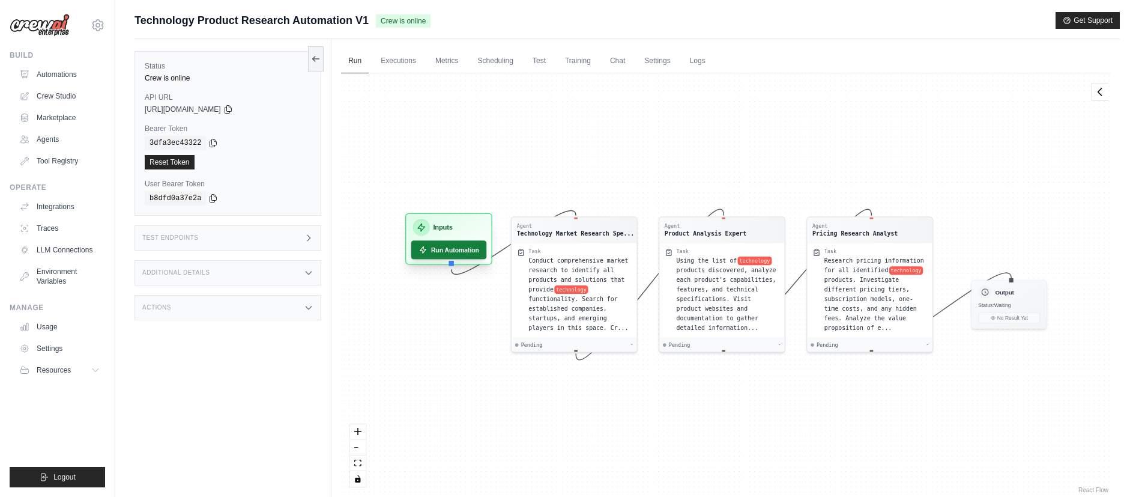
click at [452, 244] on button "Run Automation" at bounding box center [449, 249] width 76 height 19
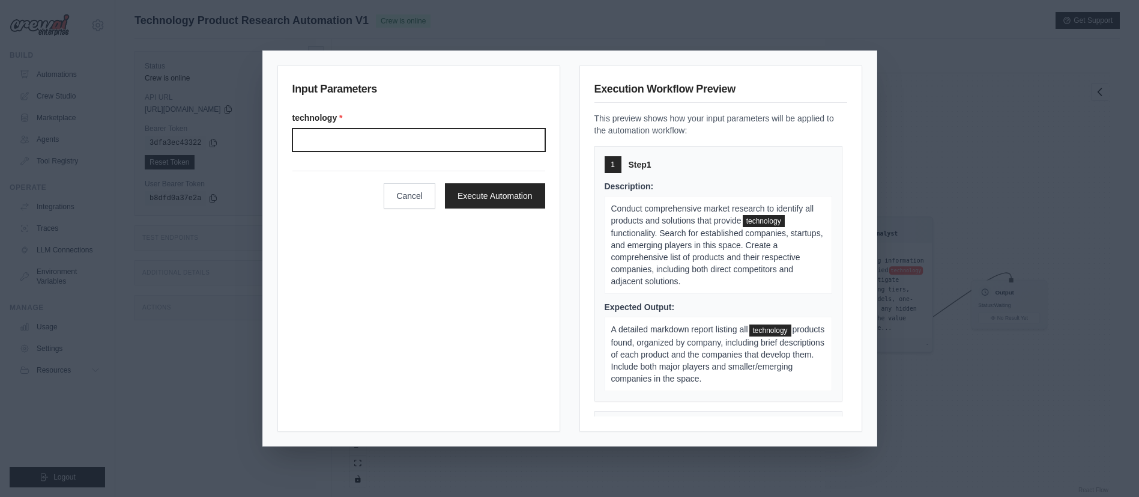
click at [452, 140] on input "Technology" at bounding box center [418, 140] width 253 height 23
type input "**********"
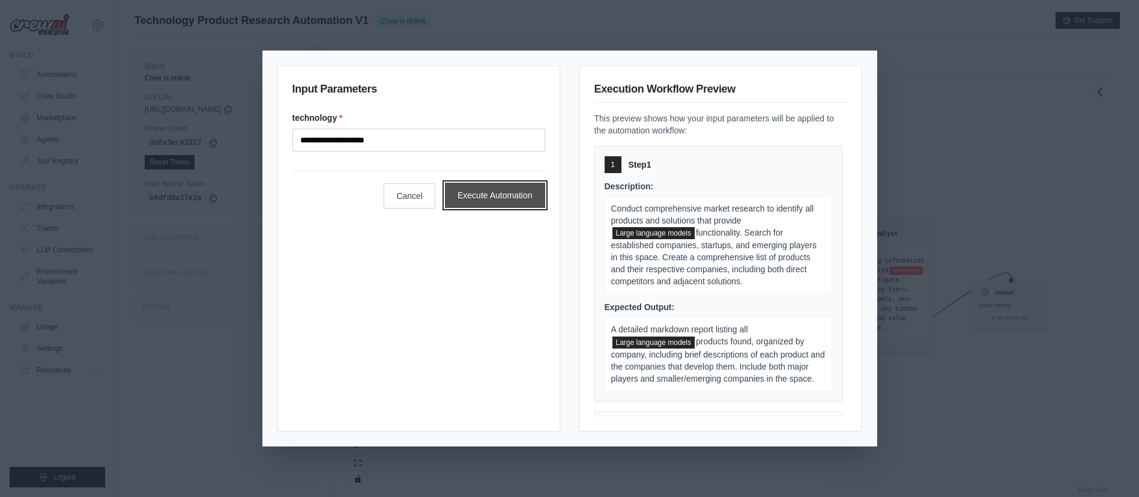
click at [477, 194] on button "Execute Automation" at bounding box center [495, 195] width 100 height 25
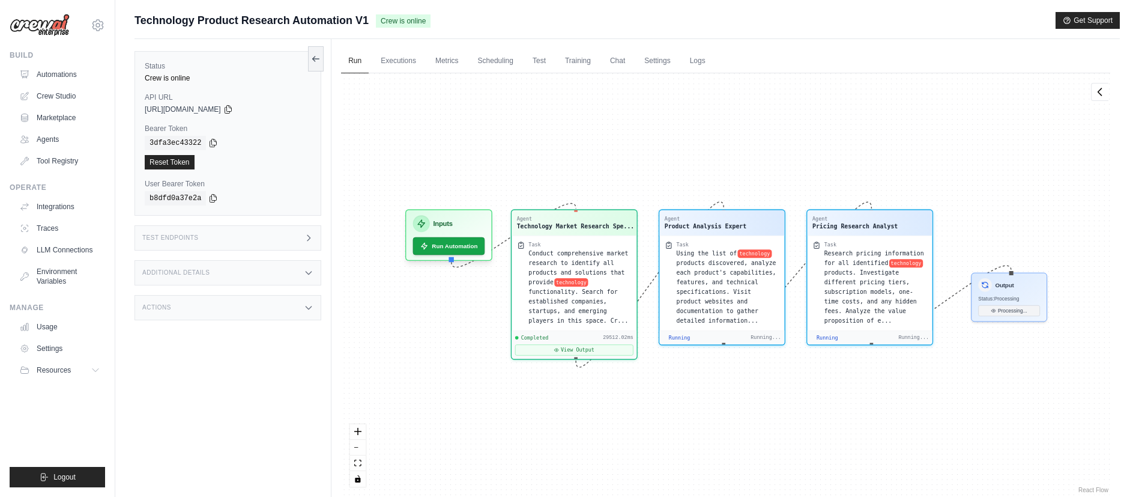
scroll to position [320, 0]
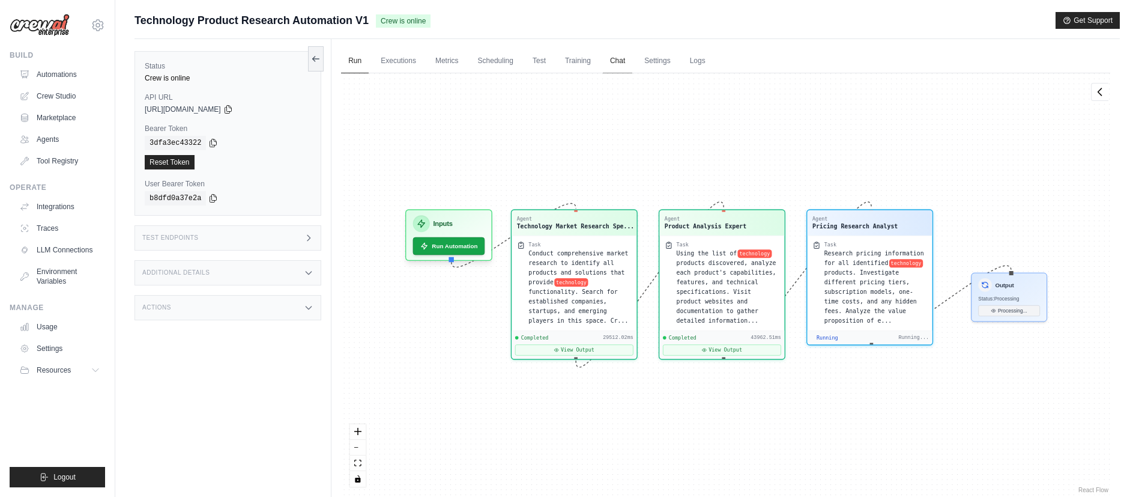
click at [624, 65] on link "Chat" at bounding box center [617, 61] width 29 height 25
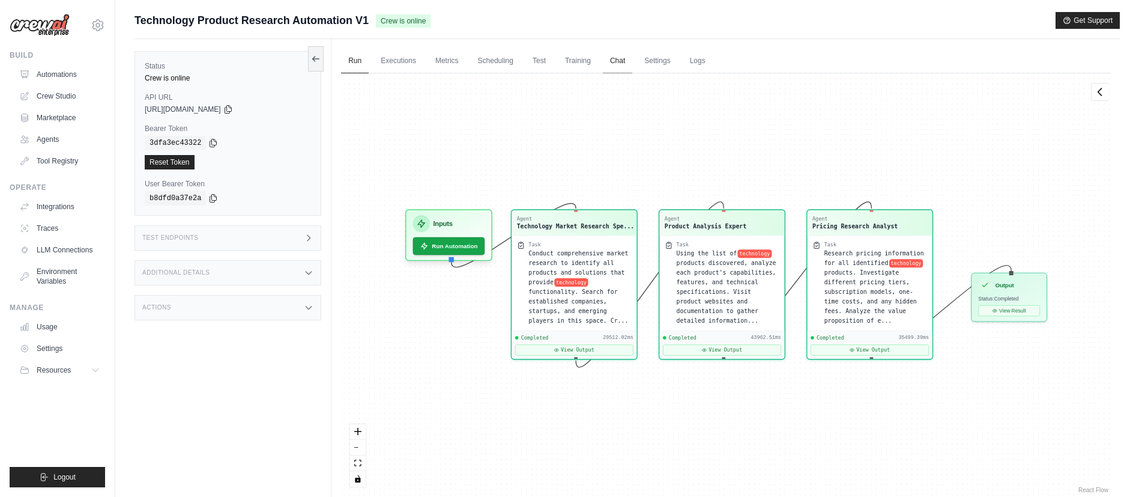
scroll to position [6951, 0]
click at [623, 68] on link "Chat" at bounding box center [617, 61] width 29 height 25
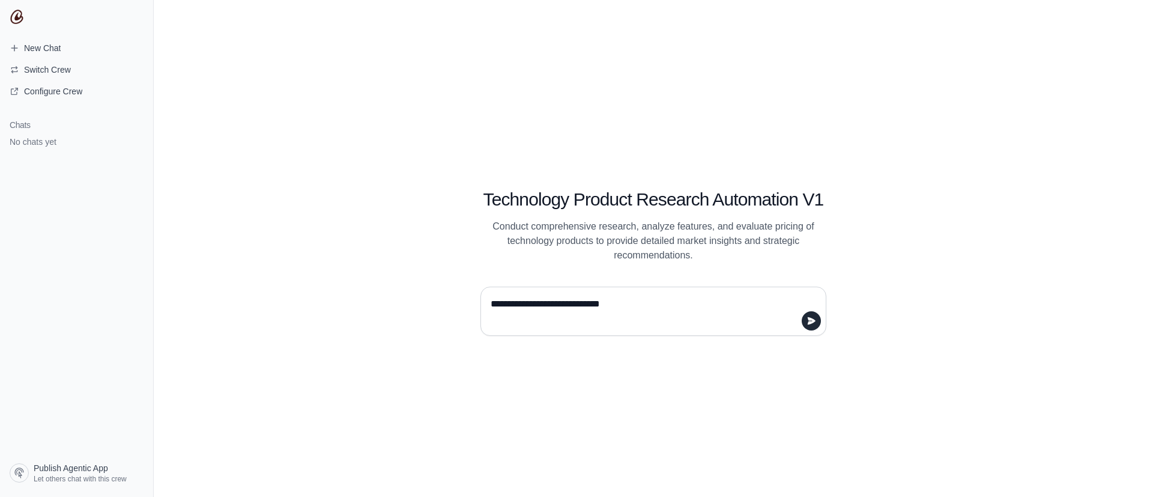
type textarea "**********"
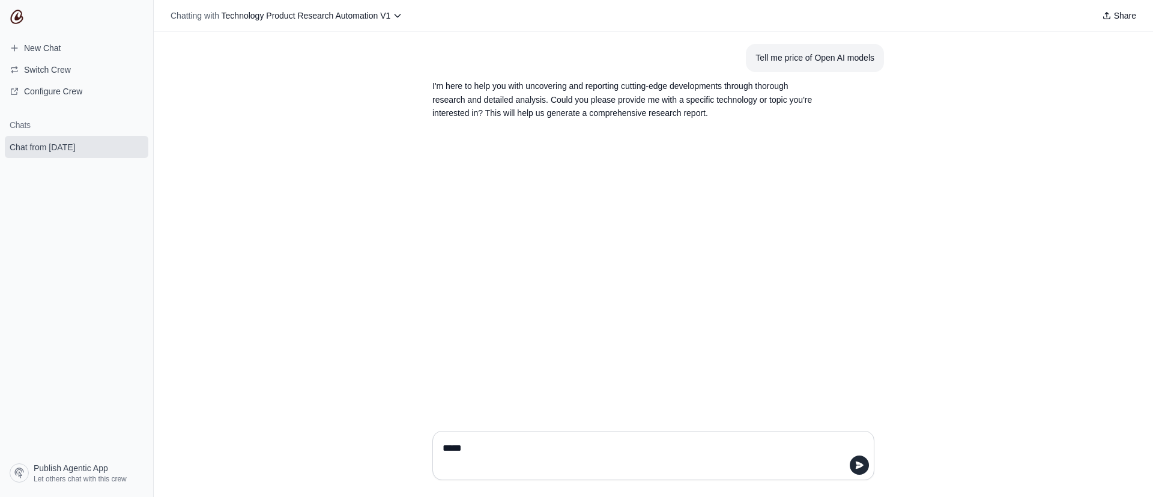
type textarea "******"
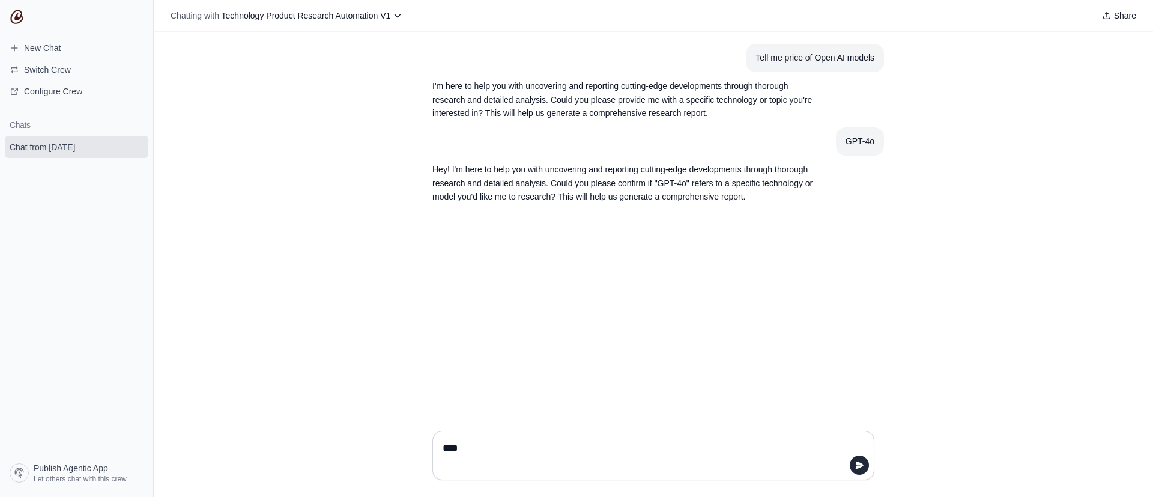
type textarea "*****"
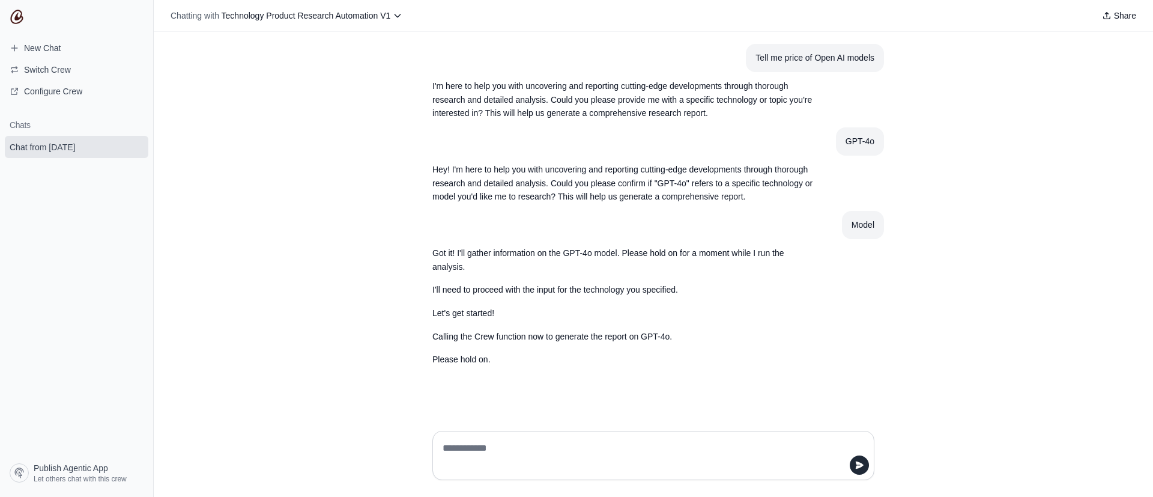
type textarea "*"
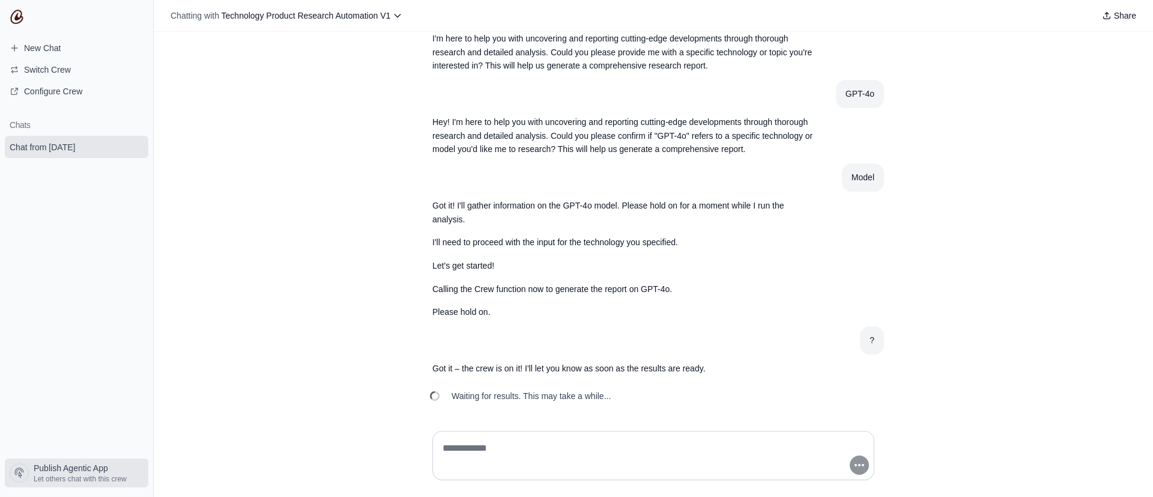
click at [86, 479] on span "Let others chat with this crew" at bounding box center [80, 479] width 93 height 10
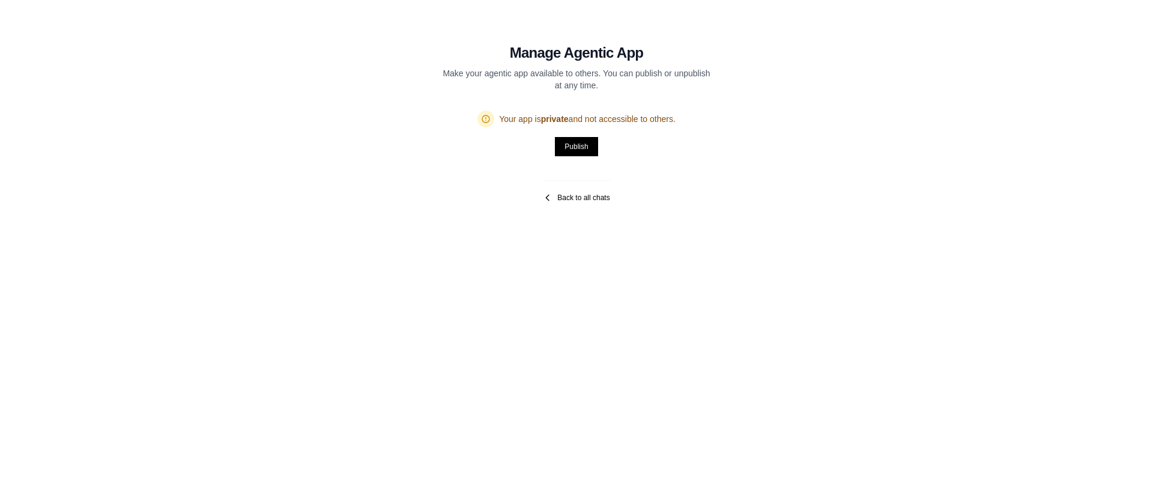
click at [577, 196] on link "Back to all chats" at bounding box center [576, 198] width 67 height 10
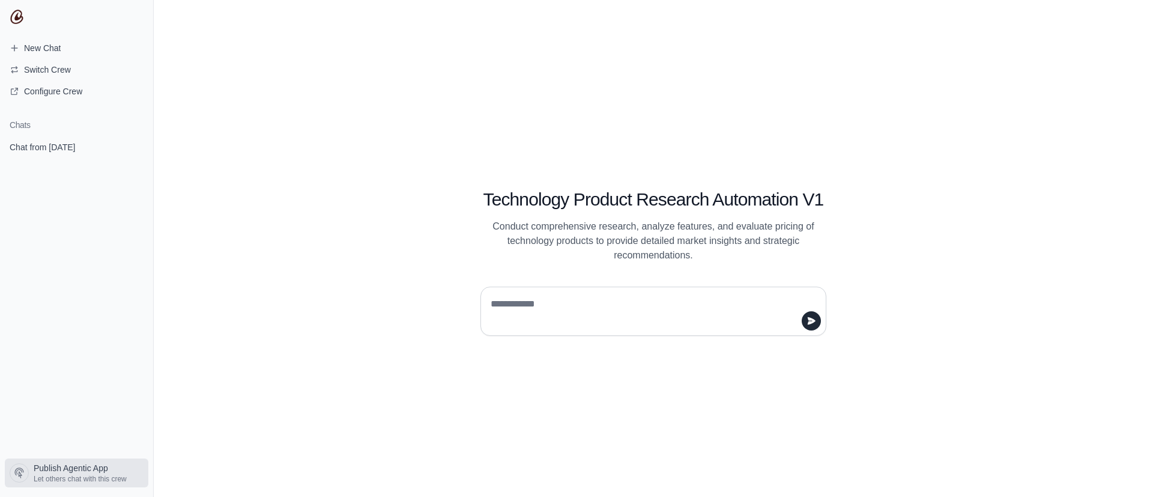
click at [76, 477] on span "Let others chat with this crew" at bounding box center [80, 479] width 93 height 10
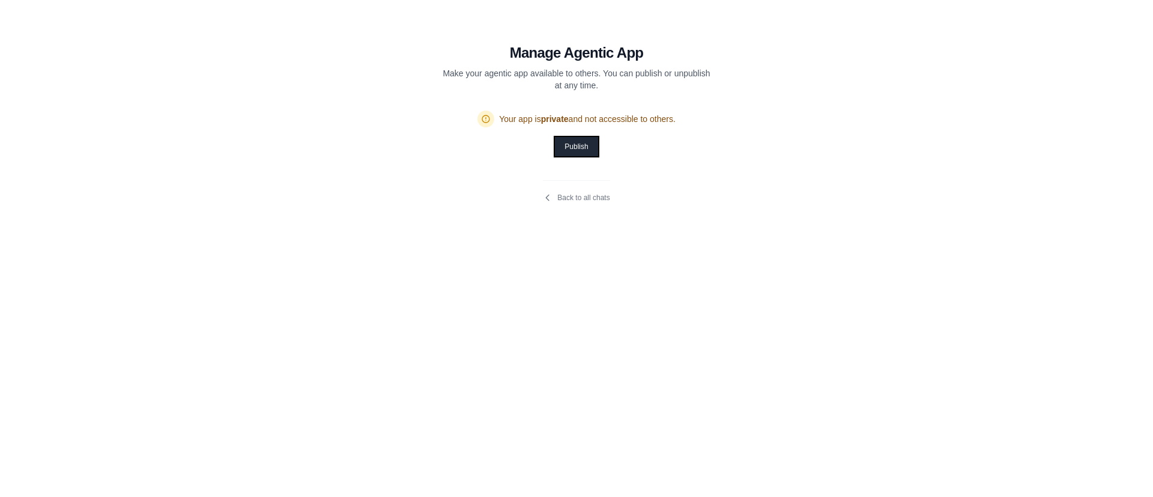
click at [573, 148] on button "Publish" at bounding box center [576, 146] width 43 height 19
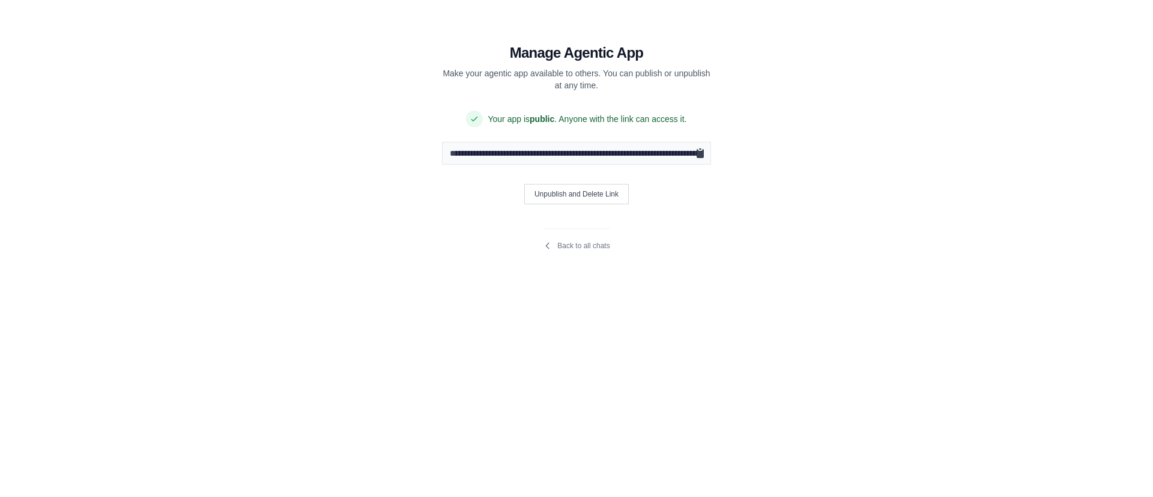
click at [701, 155] on icon "Copy public URL" at bounding box center [700, 153] width 7 height 9
click at [644, 156] on input "**********" at bounding box center [576, 153] width 269 height 23
click at [594, 247] on link "Back to all chats" at bounding box center [576, 246] width 67 height 10
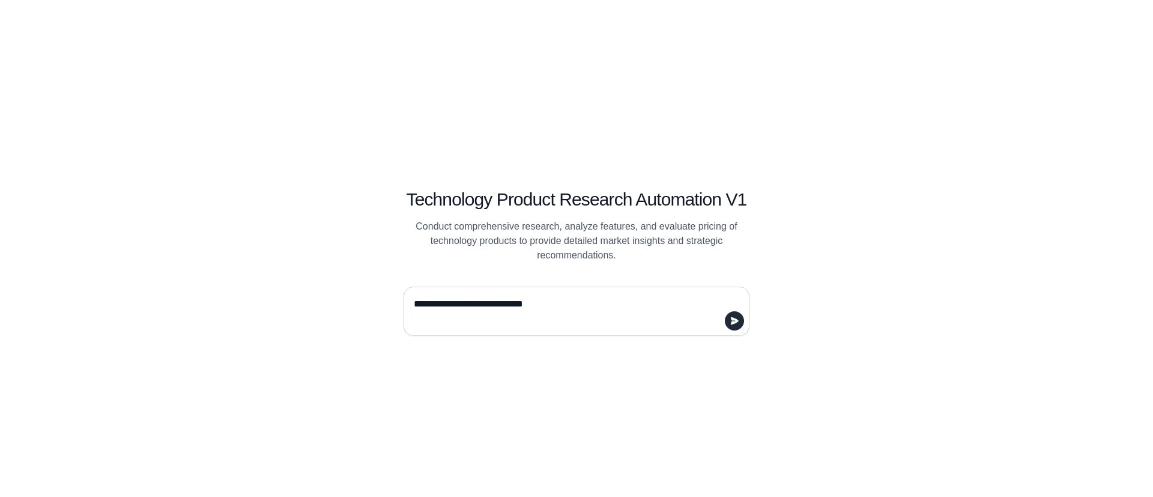
type textarea "**********"
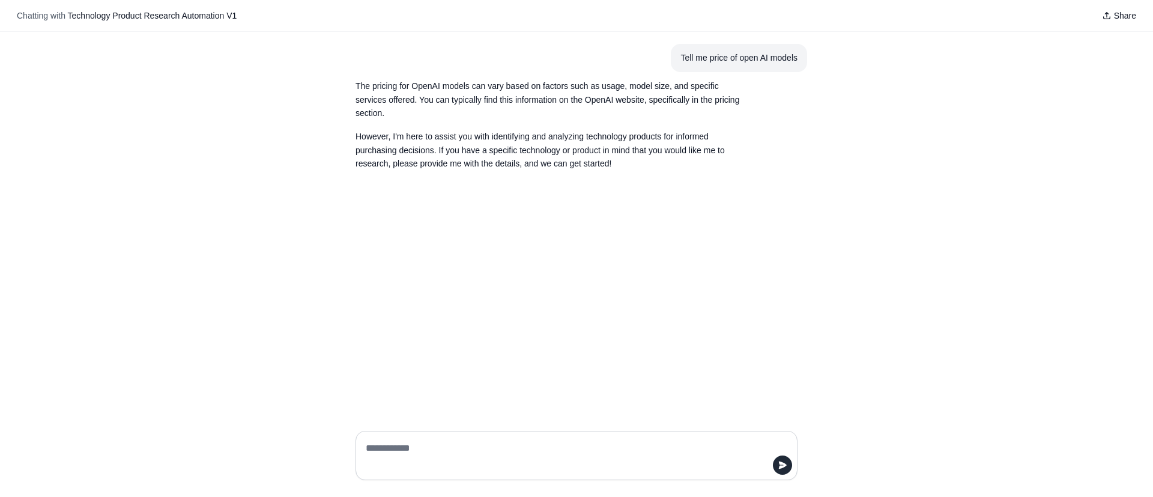
click at [461, 449] on textarea at bounding box center [572, 455] width 419 height 34
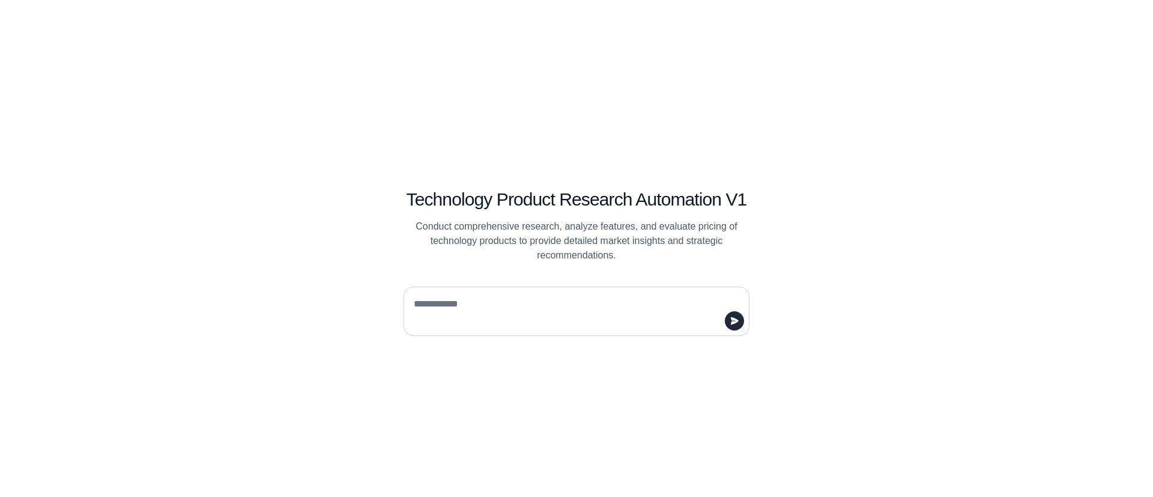
click at [507, 304] on textarea at bounding box center [572, 311] width 323 height 34
type textarea "**********"
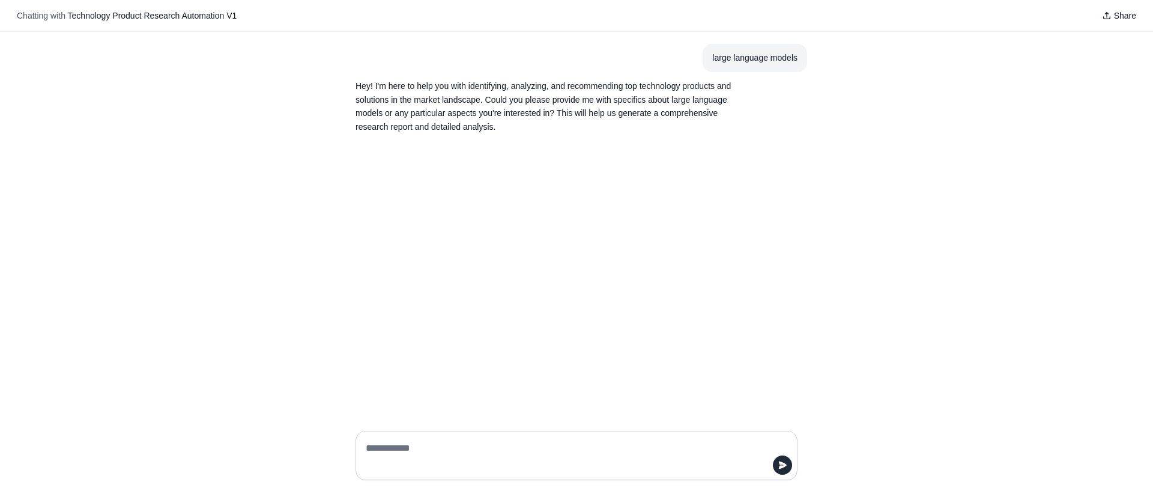
click at [428, 459] on textarea at bounding box center [572, 455] width 419 height 34
type textarea "**********"
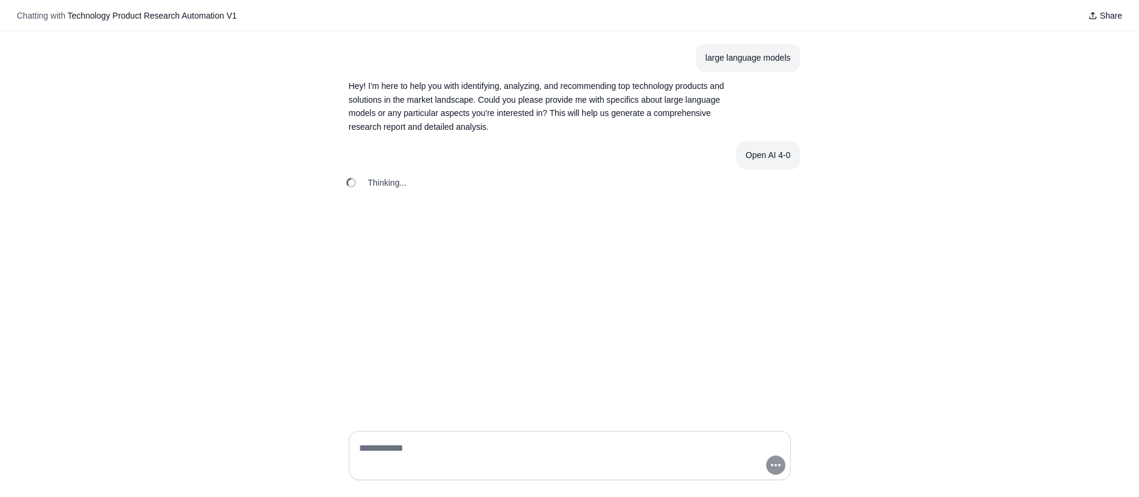
click at [549, 448] on textarea at bounding box center [566, 455] width 419 height 34
type textarea "*"
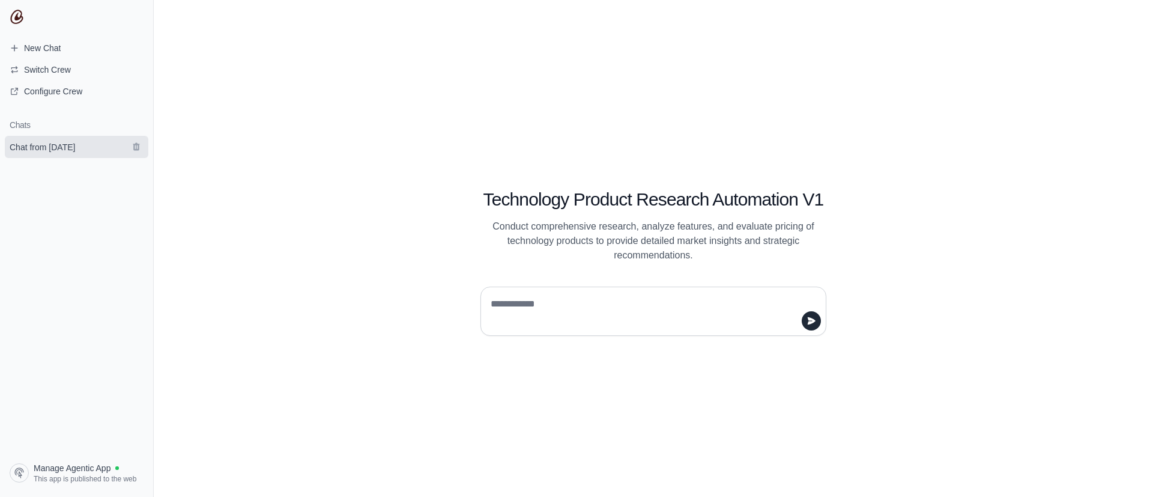
click at [46, 146] on span "Chat from [DATE]" at bounding box center [42, 147] width 65 height 12
click at [97, 466] on span "Manage Agentic App" at bounding box center [72, 468] width 77 height 12
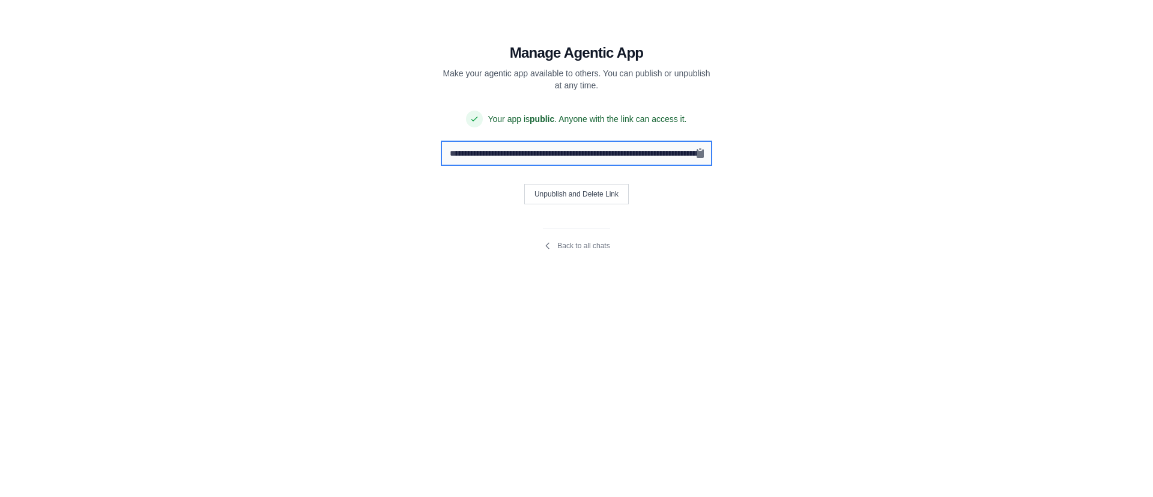
click at [603, 158] on input "**********" at bounding box center [576, 153] width 269 height 23
click at [584, 241] on link "Back to all chats" at bounding box center [576, 246] width 67 height 10
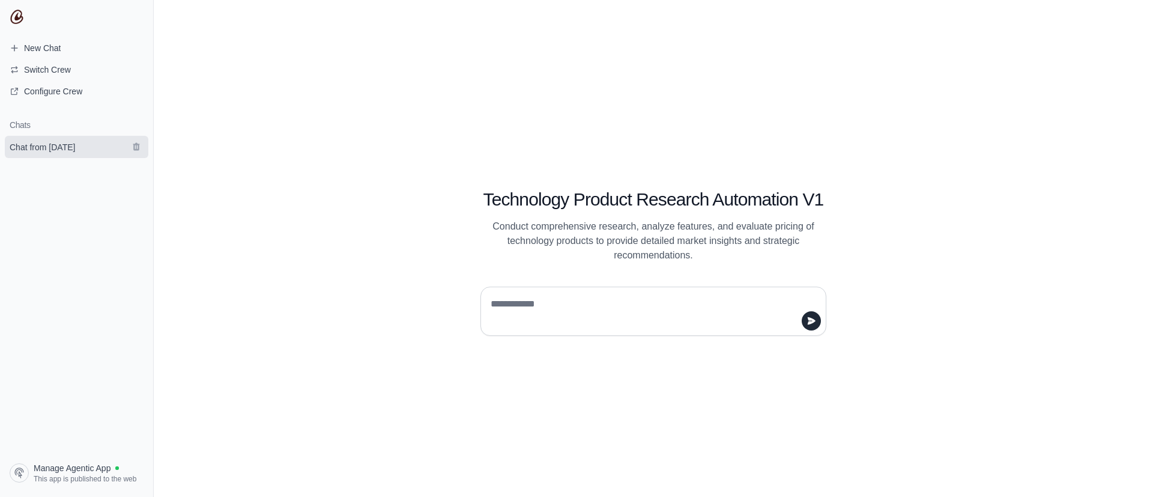
click at [49, 147] on span "Chat from [DATE]" at bounding box center [42, 147] width 65 height 12
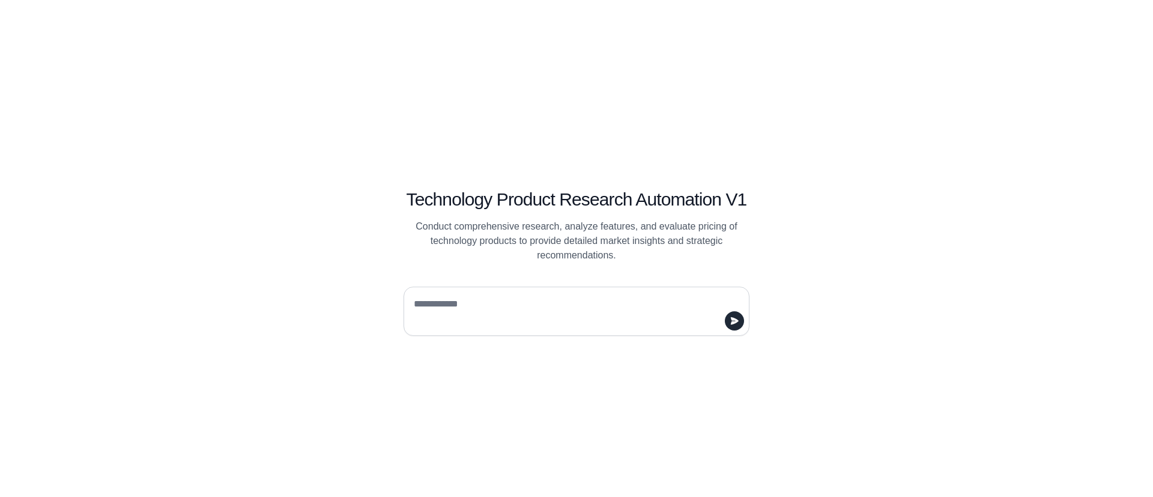
click at [851, 346] on div "Technology Product Research Automation V1 Conduct comprehensive research, analy…" at bounding box center [576, 248] width 1153 height 497
click at [722, 77] on div "Technology Product Research Automation V1 Conduct comprehensive research, analy…" at bounding box center [576, 248] width 1153 height 497
click at [533, 295] on textarea at bounding box center [572, 311] width 323 height 34
type textarea "**********"
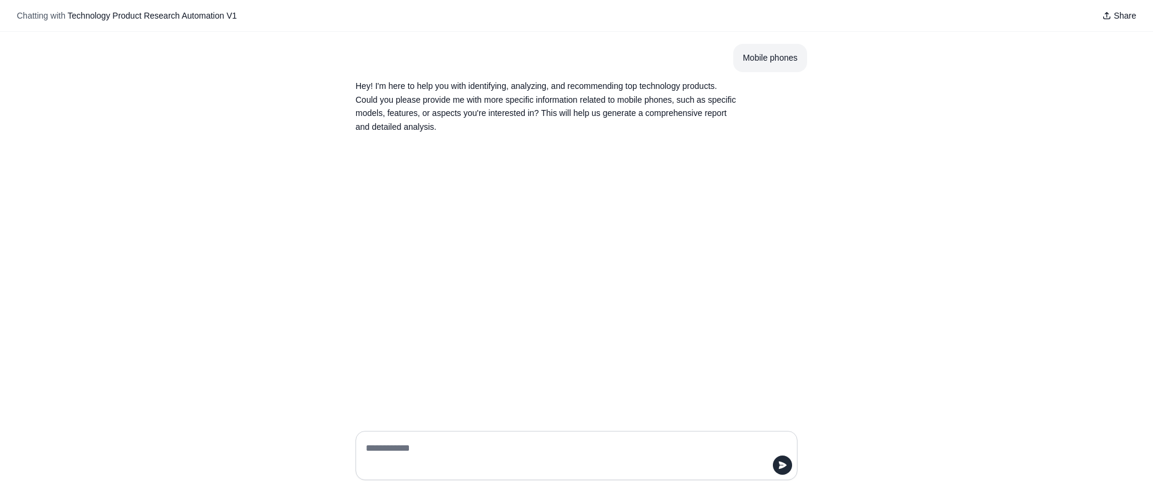
click at [429, 456] on textarea at bounding box center [572, 455] width 419 height 34
type textarea "**********"
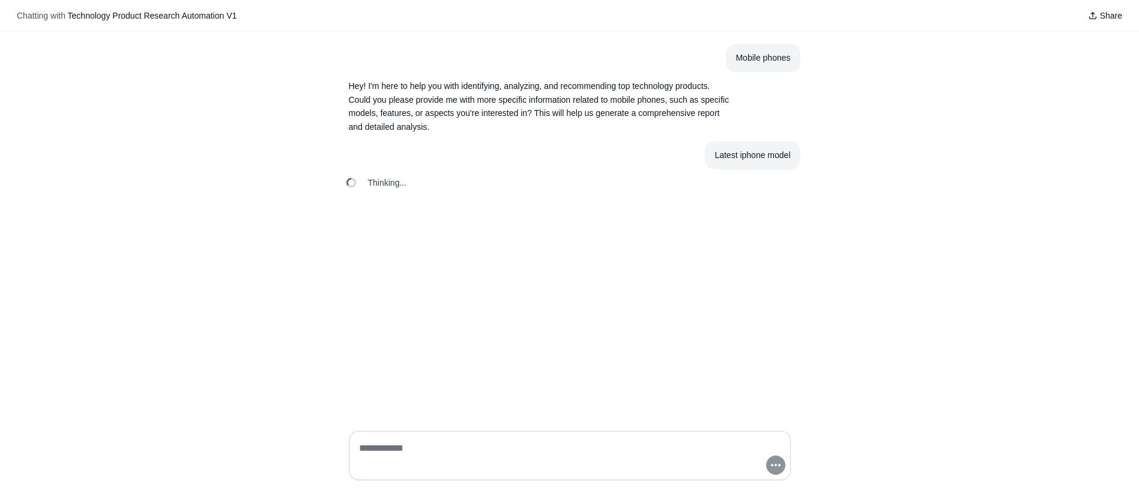
click at [524, 449] on textarea at bounding box center [566, 455] width 419 height 34
type textarea "*"
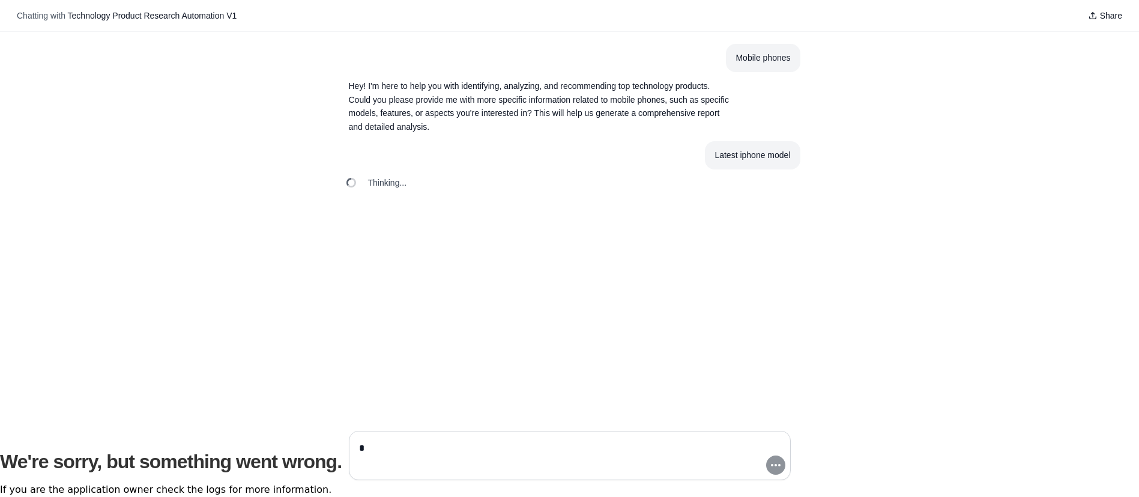
click at [419, 455] on textarea "*" at bounding box center [566, 455] width 419 height 34
